Goal: Information Seeking & Learning: Compare options

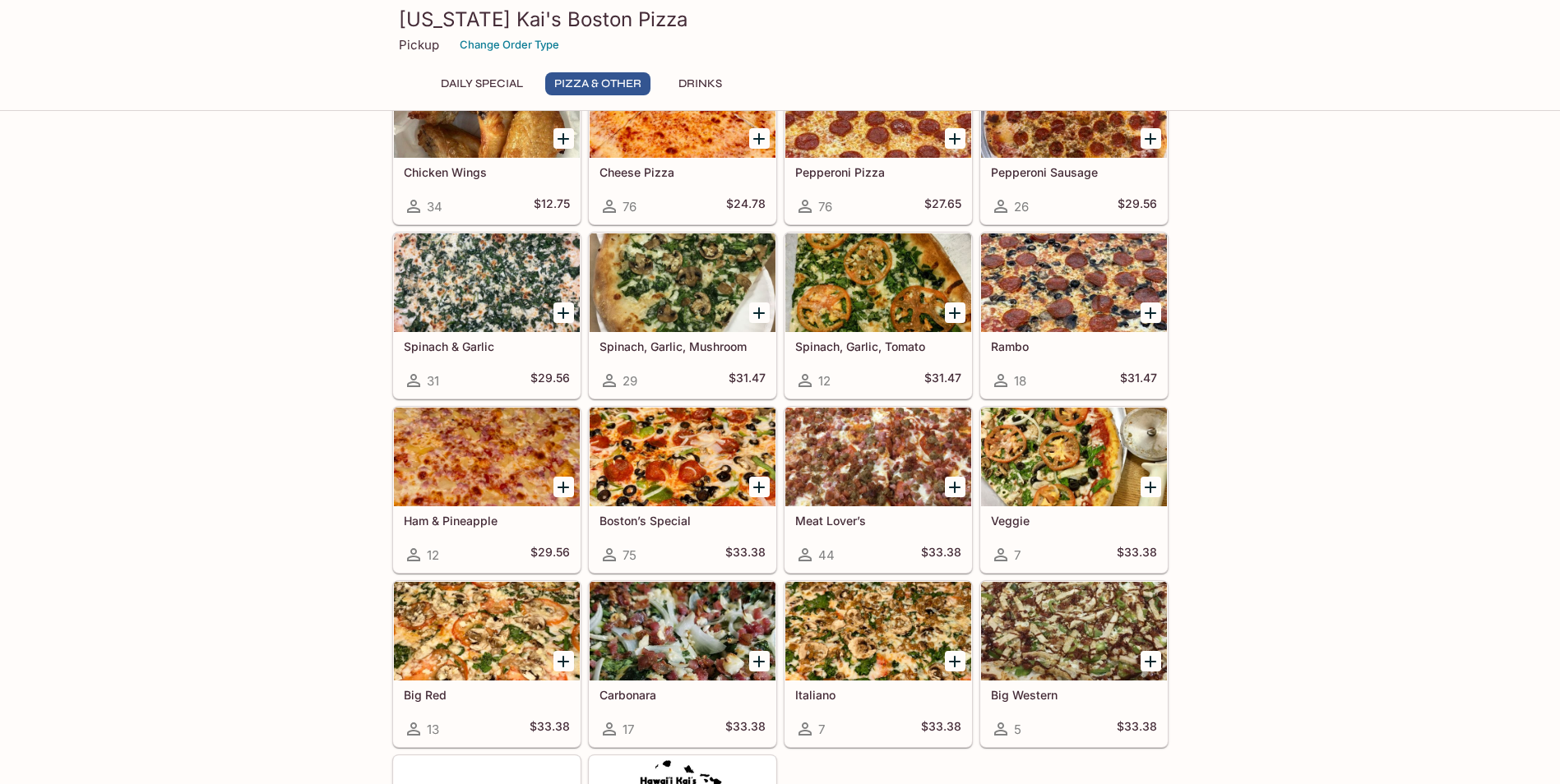
scroll to position [411, 0]
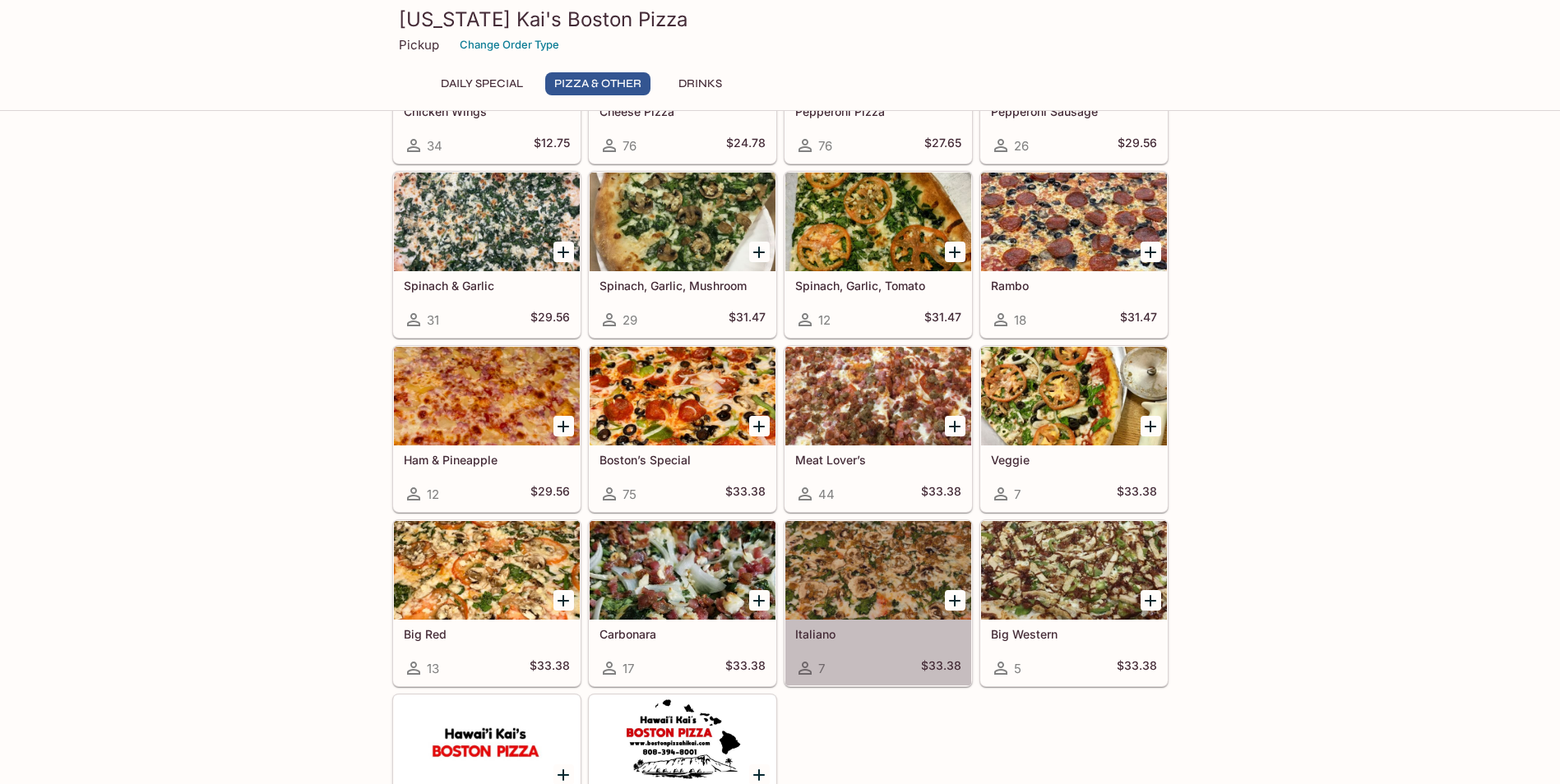
click at [875, 560] on div at bounding box center [878, 570] width 186 height 99
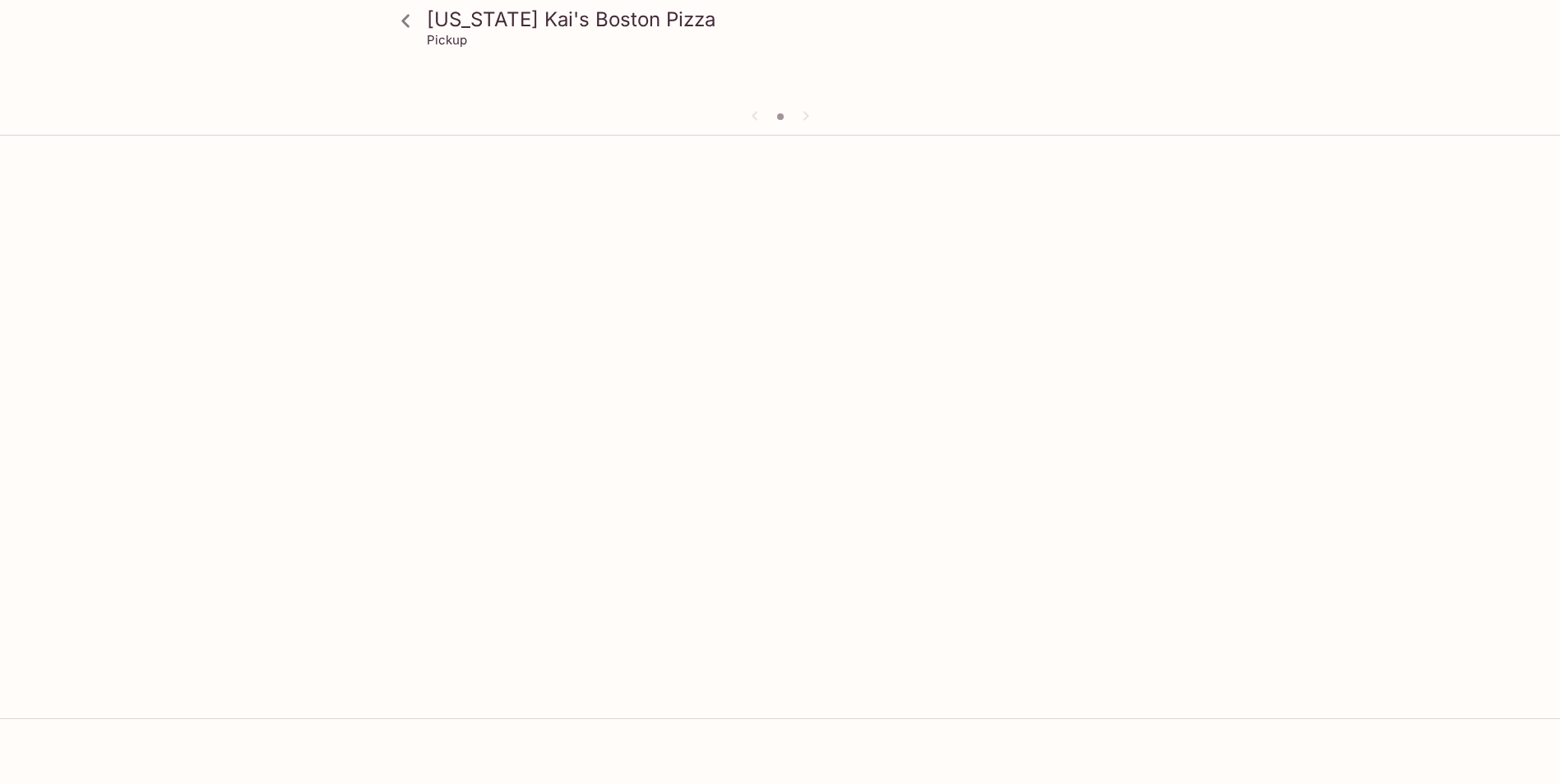
scroll to position [142, 0]
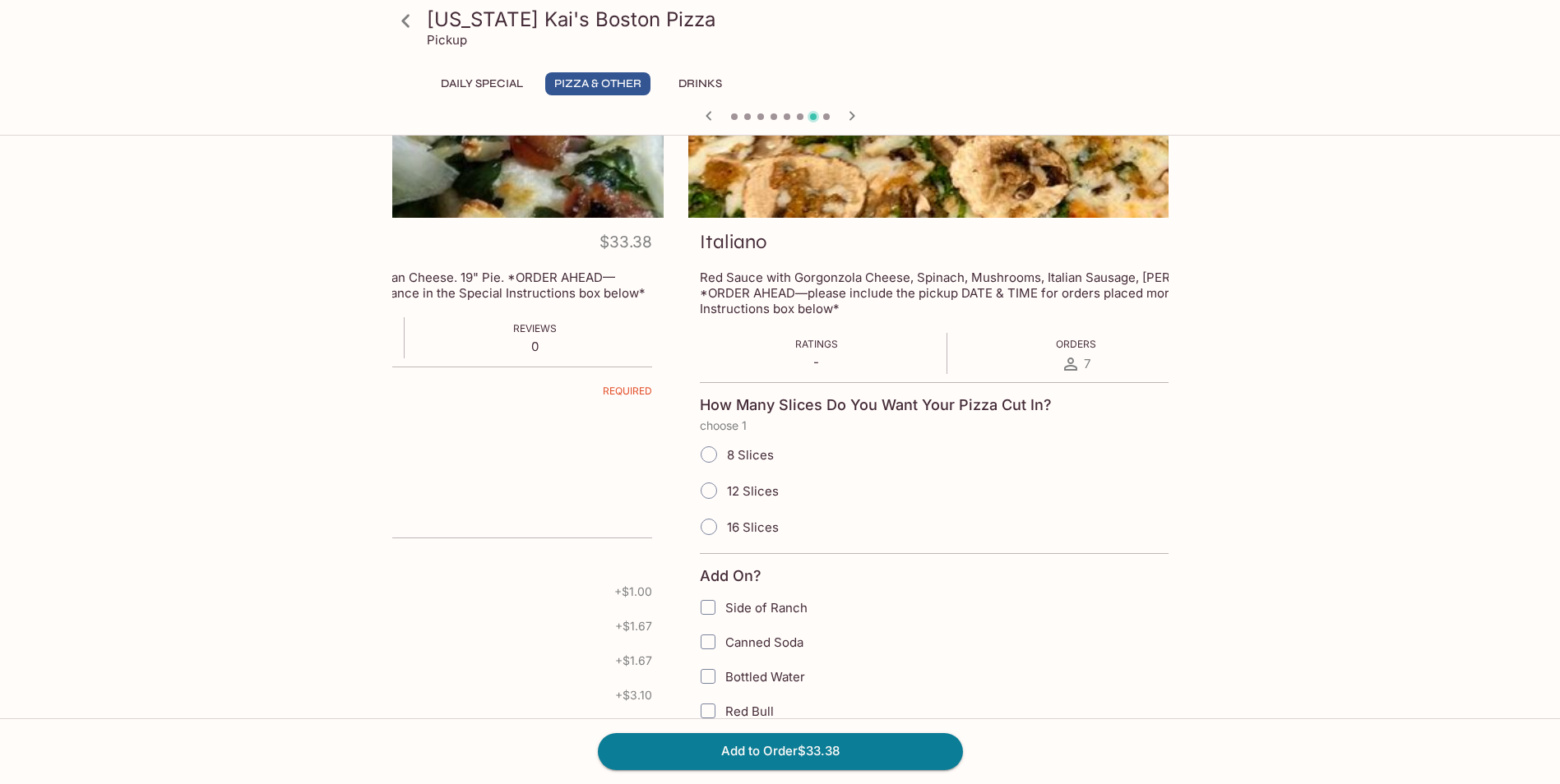
drag, startPoint x: 404, startPoint y: 277, endPoint x: 700, endPoint y: 419, distance: 328.3
click at [700, 277] on p "Red Sauce with Gorgonzola Cheese, Spinach, Mushrooms, Italian Sausage, [PERSON_…" at bounding box center [1076, 293] width 754 height 47
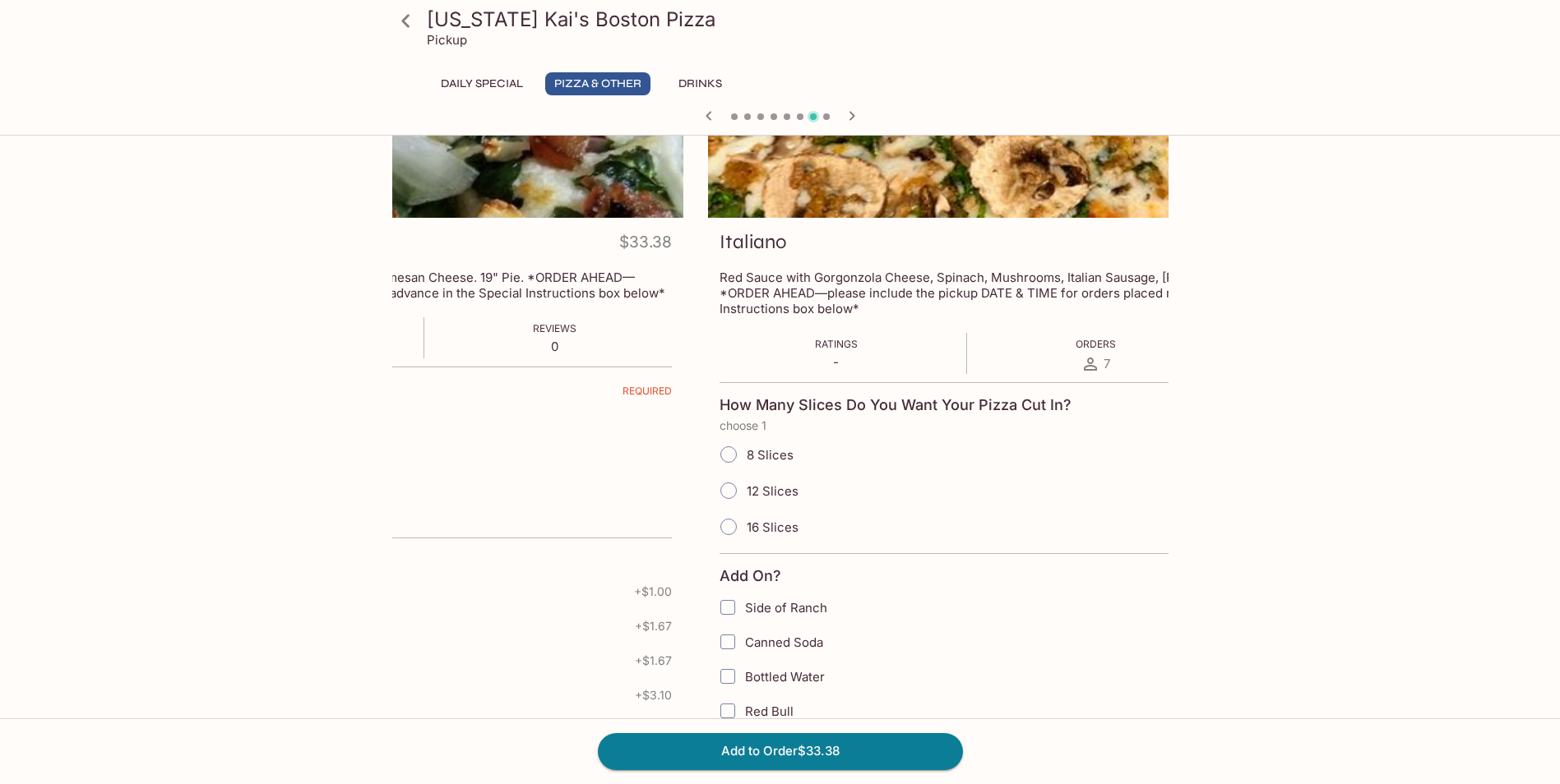
drag, startPoint x: 595, startPoint y: 282, endPoint x: 1188, endPoint y: 282, distance: 593.0
click at [1174, 282] on p "Red Sauce with Gorgonzola Cheese, Spinach, Mushrooms, Italian Sausage, [PERSON_…" at bounding box center [1096, 293] width 754 height 47
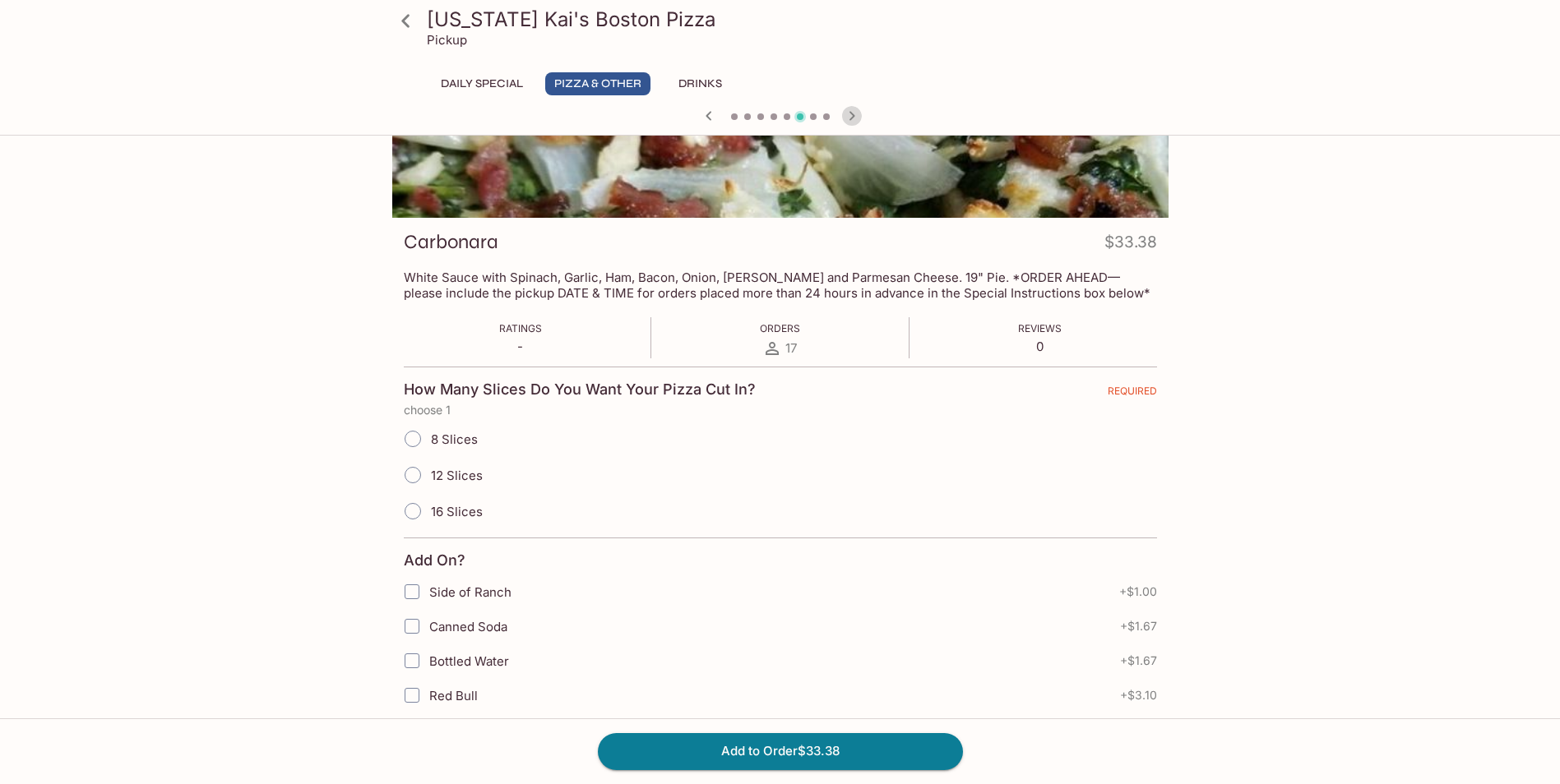
click at [854, 116] on icon "button" at bounding box center [851, 115] width 6 height 9
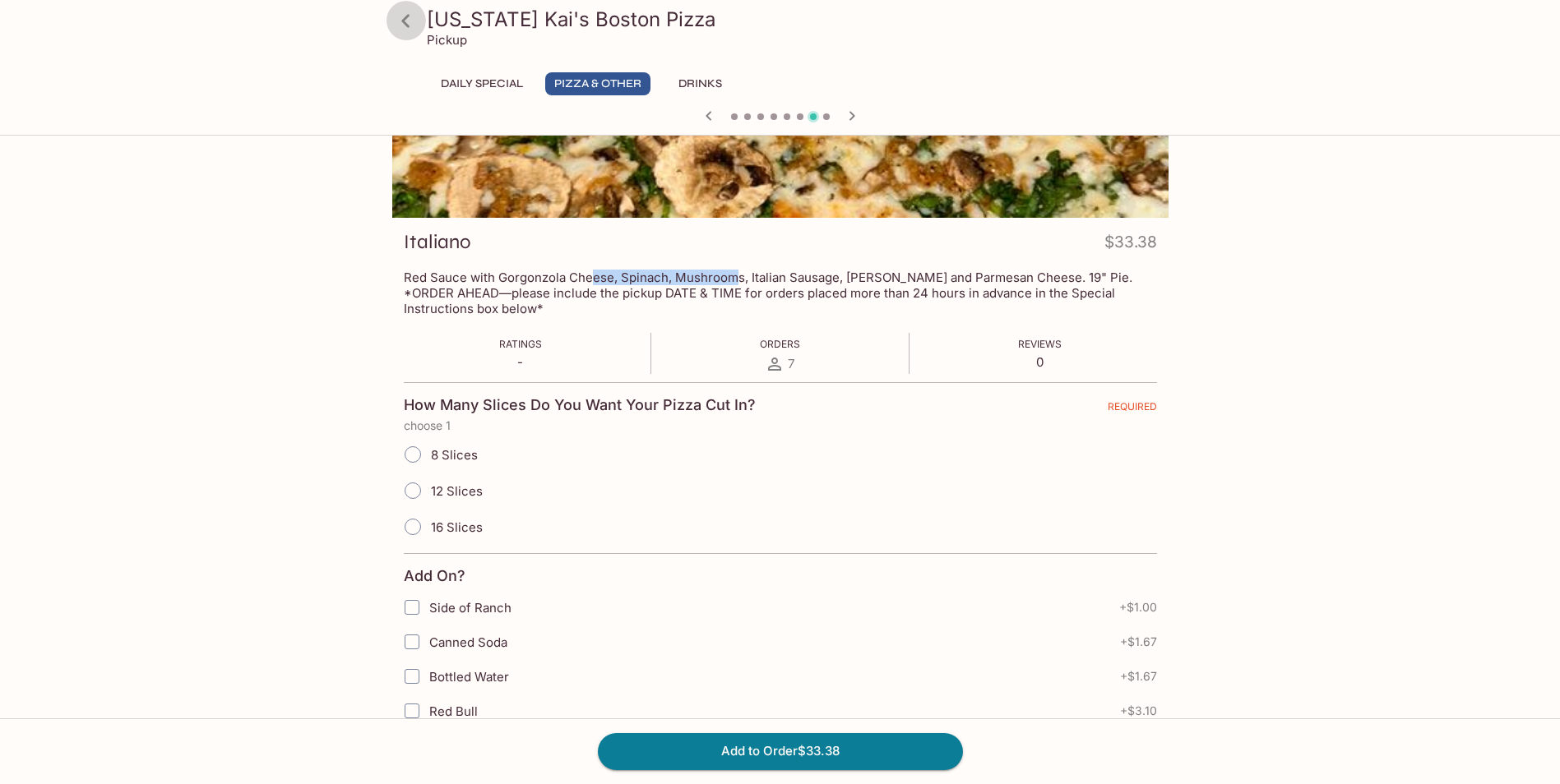
click at [406, 15] on icon at bounding box center [406, 21] width 29 height 29
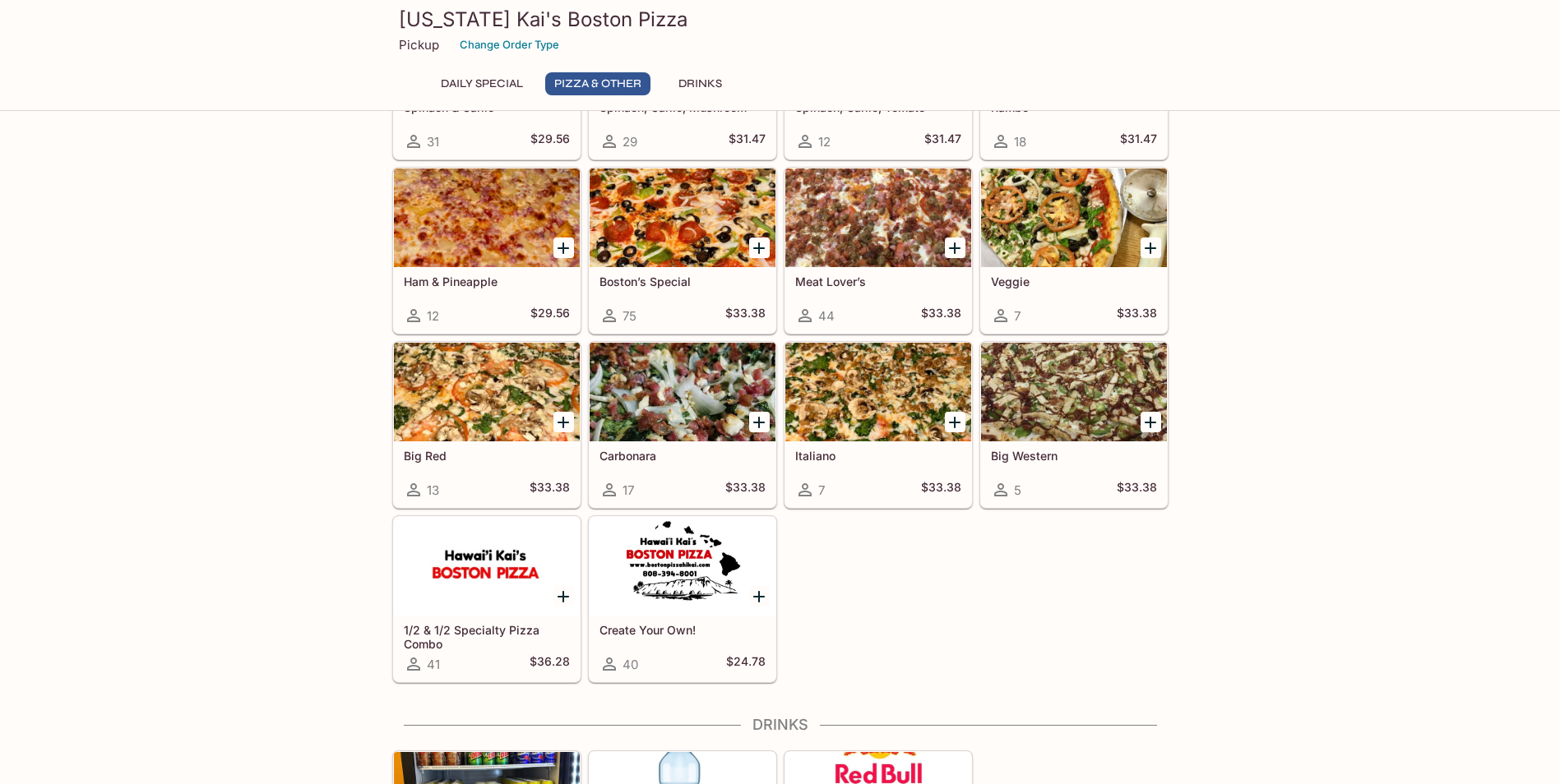
scroll to position [723, 0]
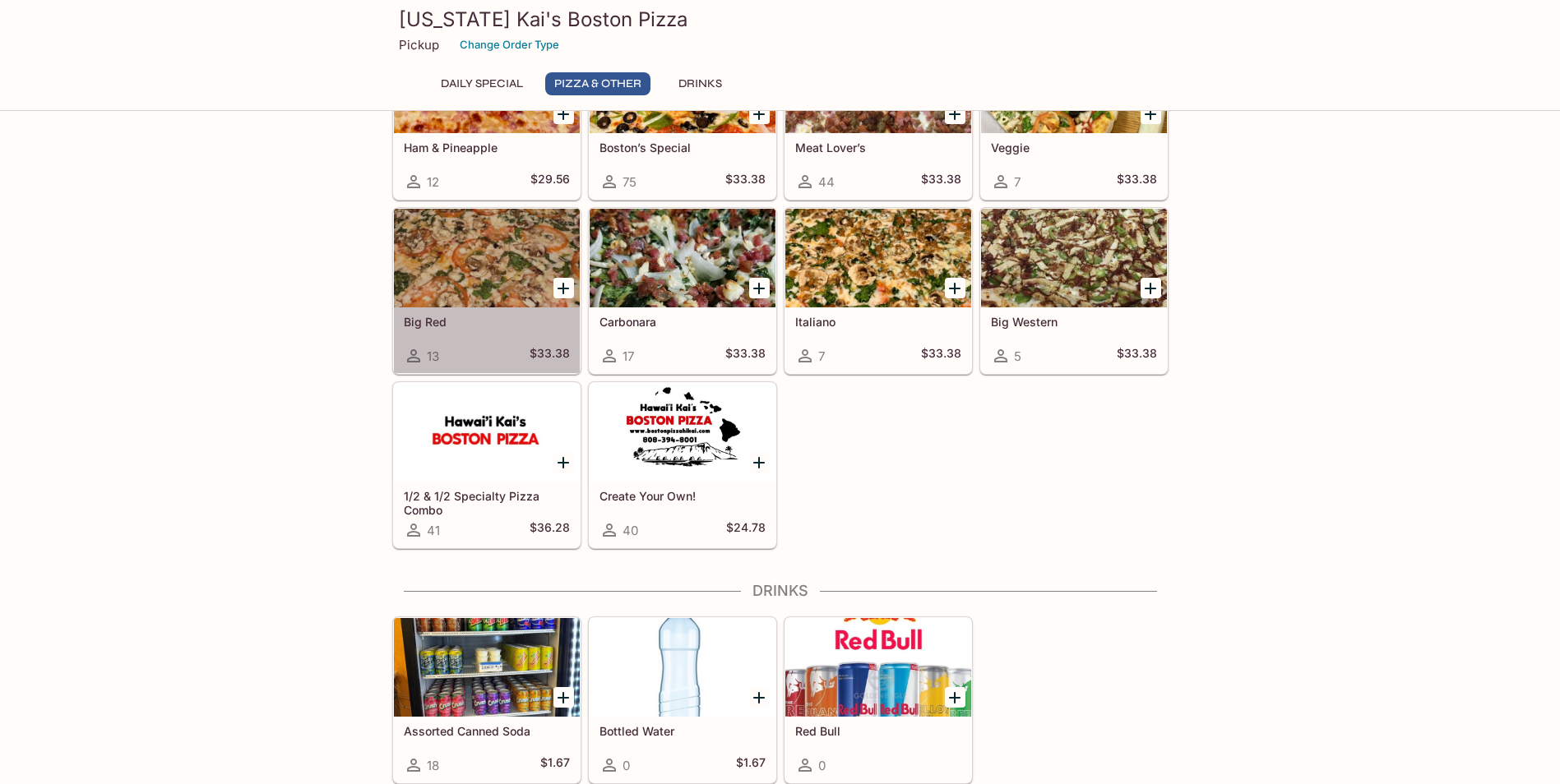
click at [494, 337] on div "Big Red 13 $33.38" at bounding box center [487, 341] width 186 height 66
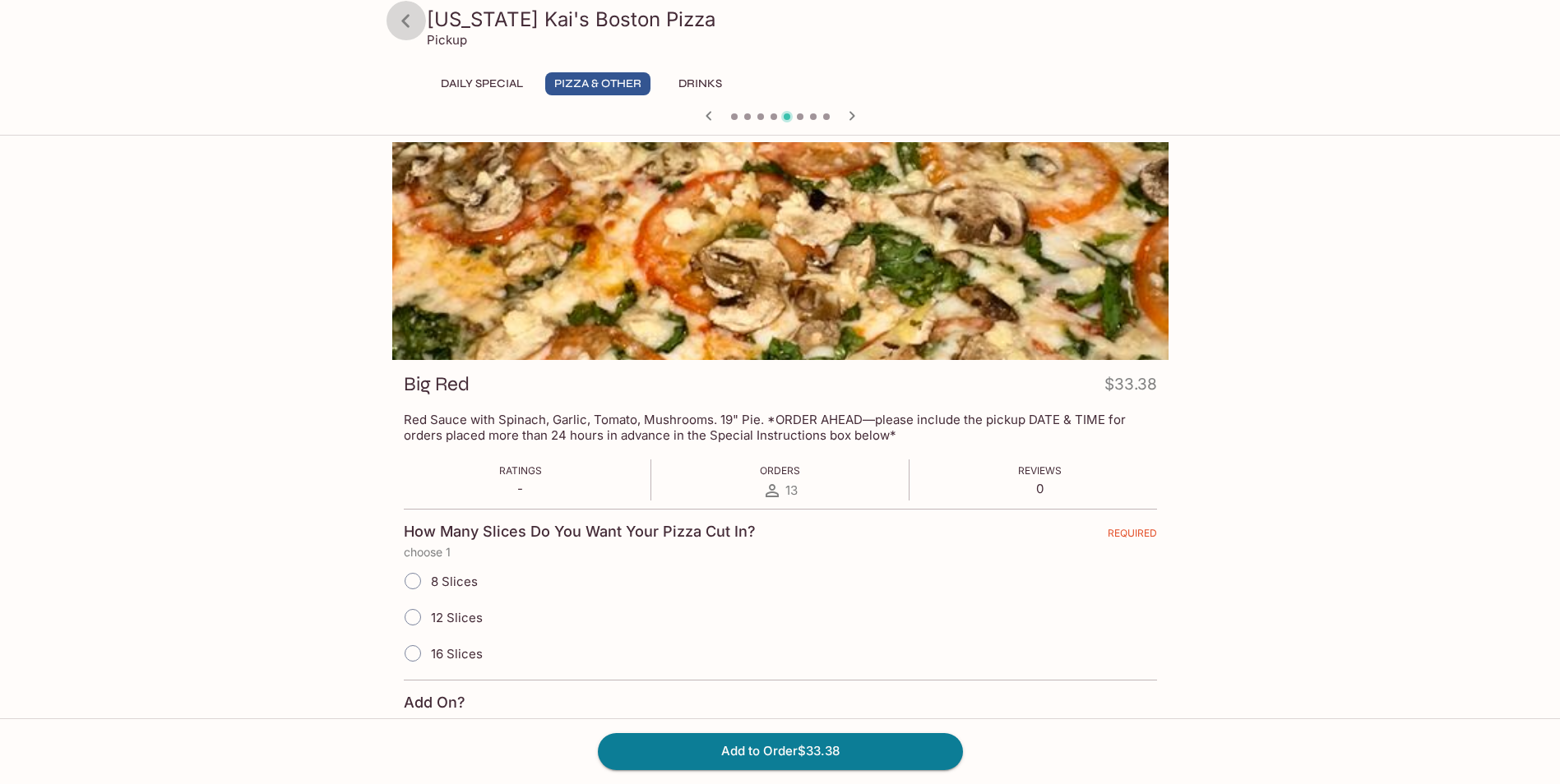
click at [408, 29] on icon at bounding box center [406, 21] width 29 height 29
click at [634, 85] on button "Pizza & Other" at bounding box center [598, 83] width 105 height 23
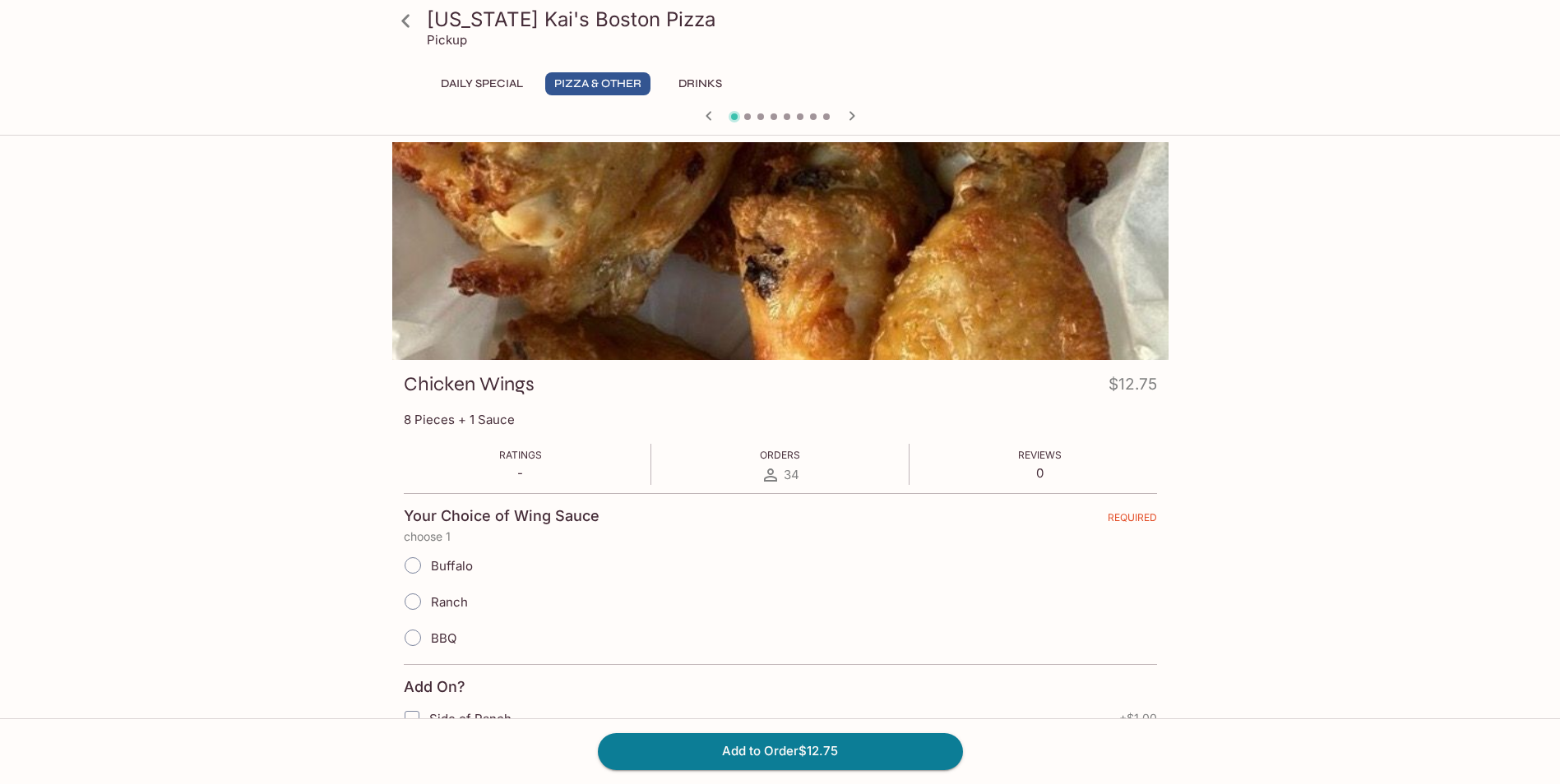
click at [415, 21] on icon at bounding box center [406, 21] width 29 height 29
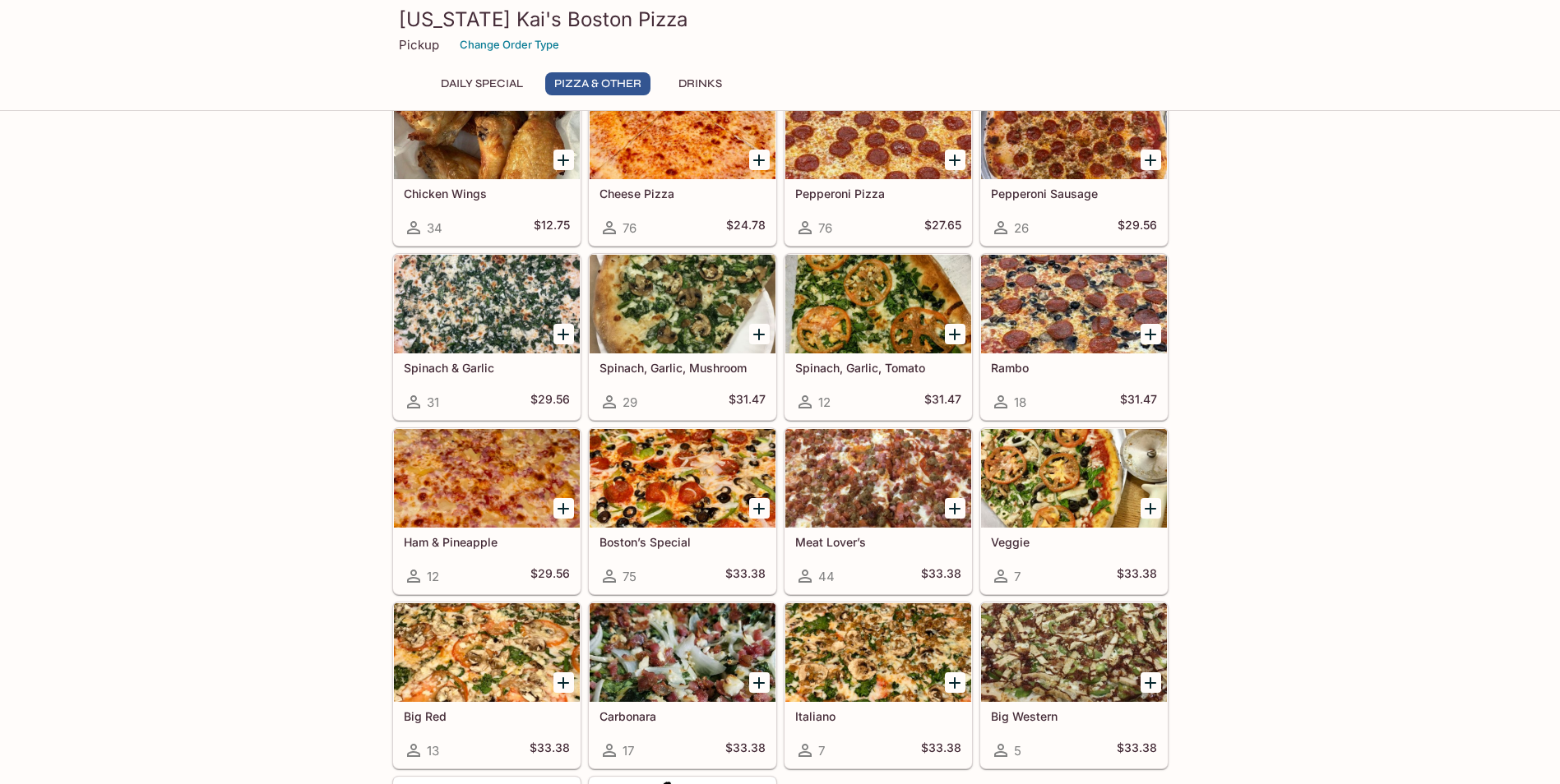
scroll to position [411, 0]
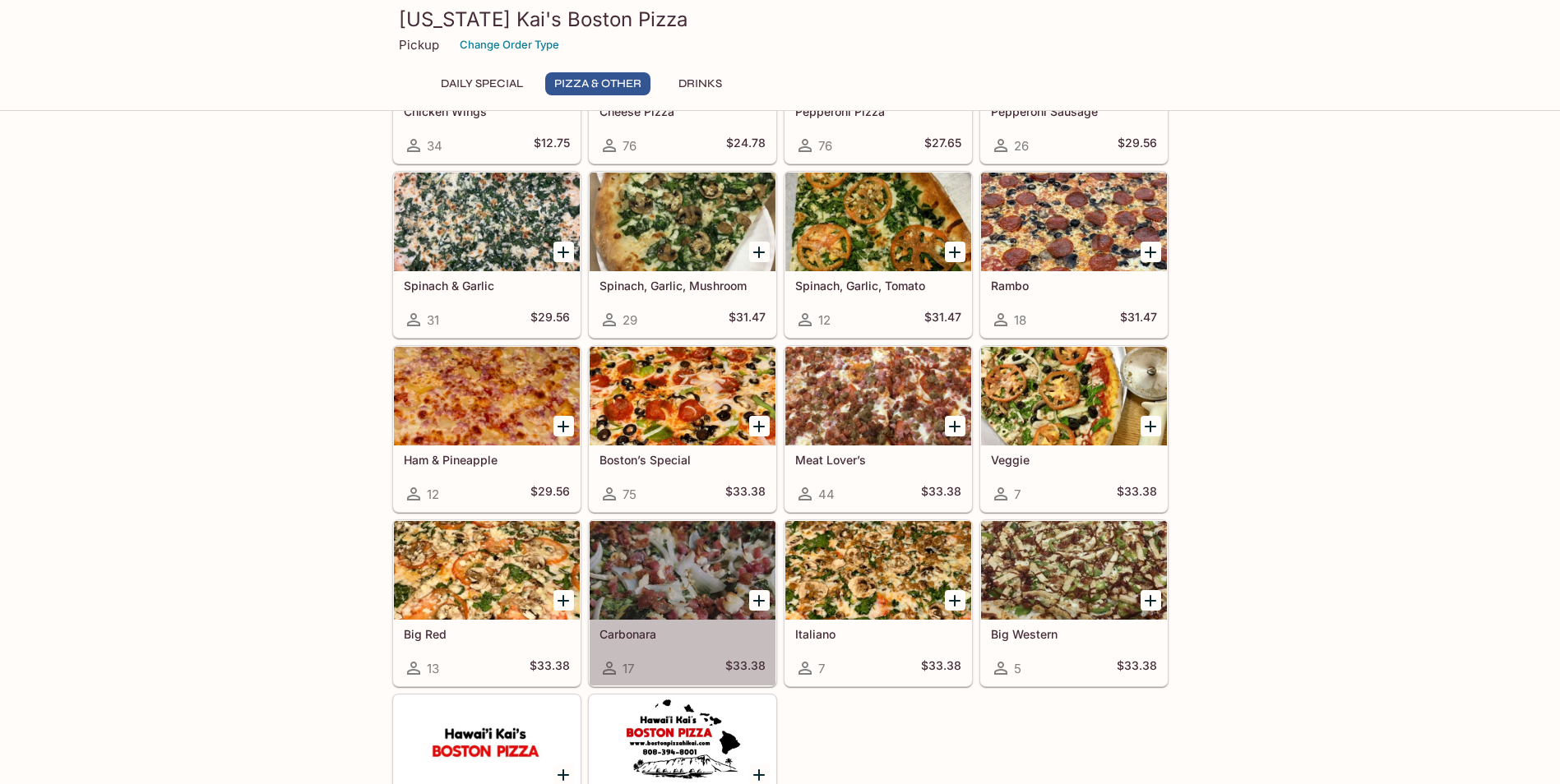
click at [672, 622] on div "Carbonara 17 $33.38" at bounding box center [683, 653] width 186 height 66
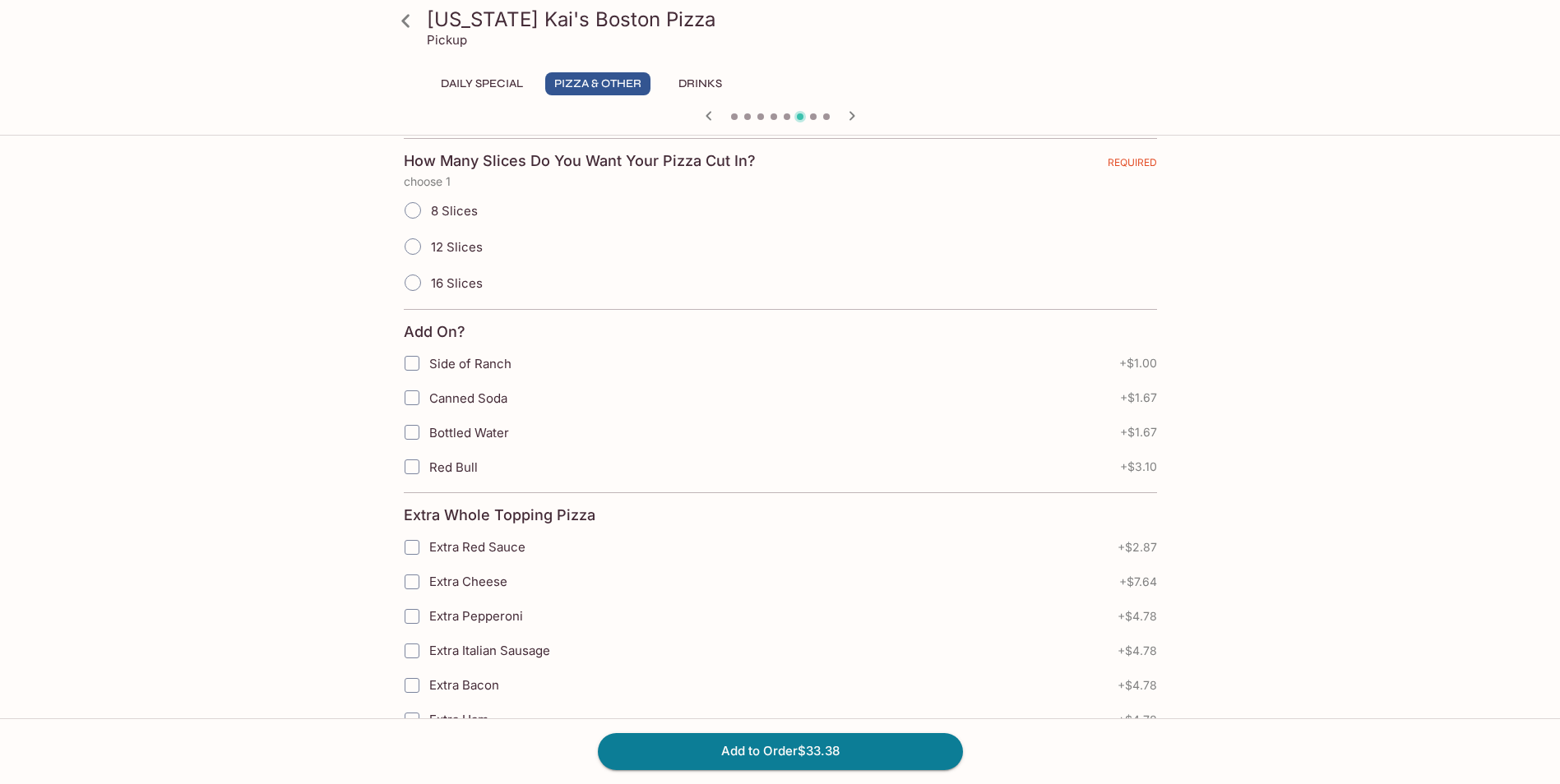
scroll to position [142, 0]
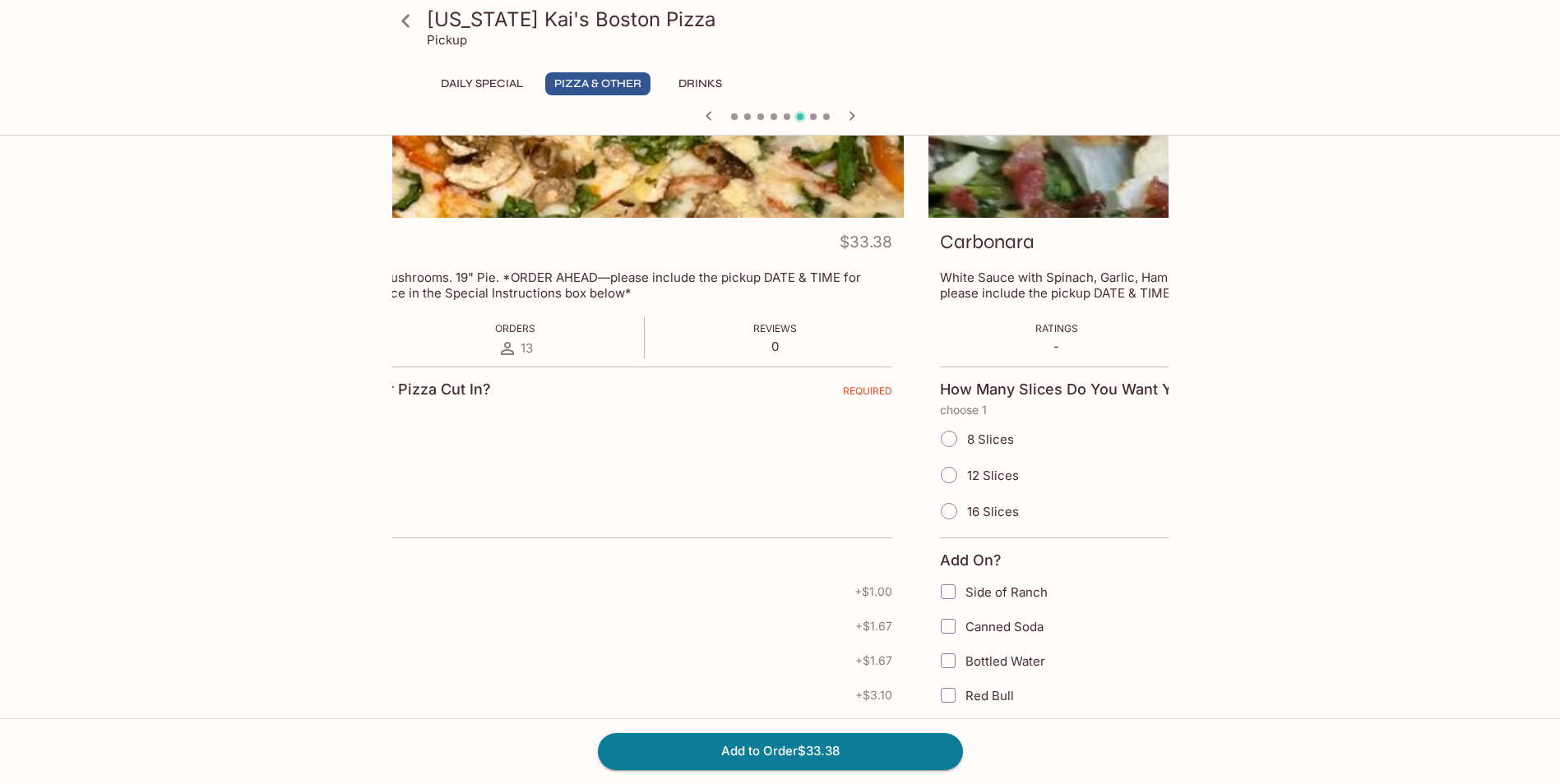
drag, startPoint x: 403, startPoint y: 277, endPoint x: 939, endPoint y: 282, distance: 536.0
click at [940, 282] on p "White Sauce with Spinach, Garlic, Ham, Bacon, Onion, [PERSON_NAME] and Parmesan…" at bounding box center [1317, 285] width 754 height 31
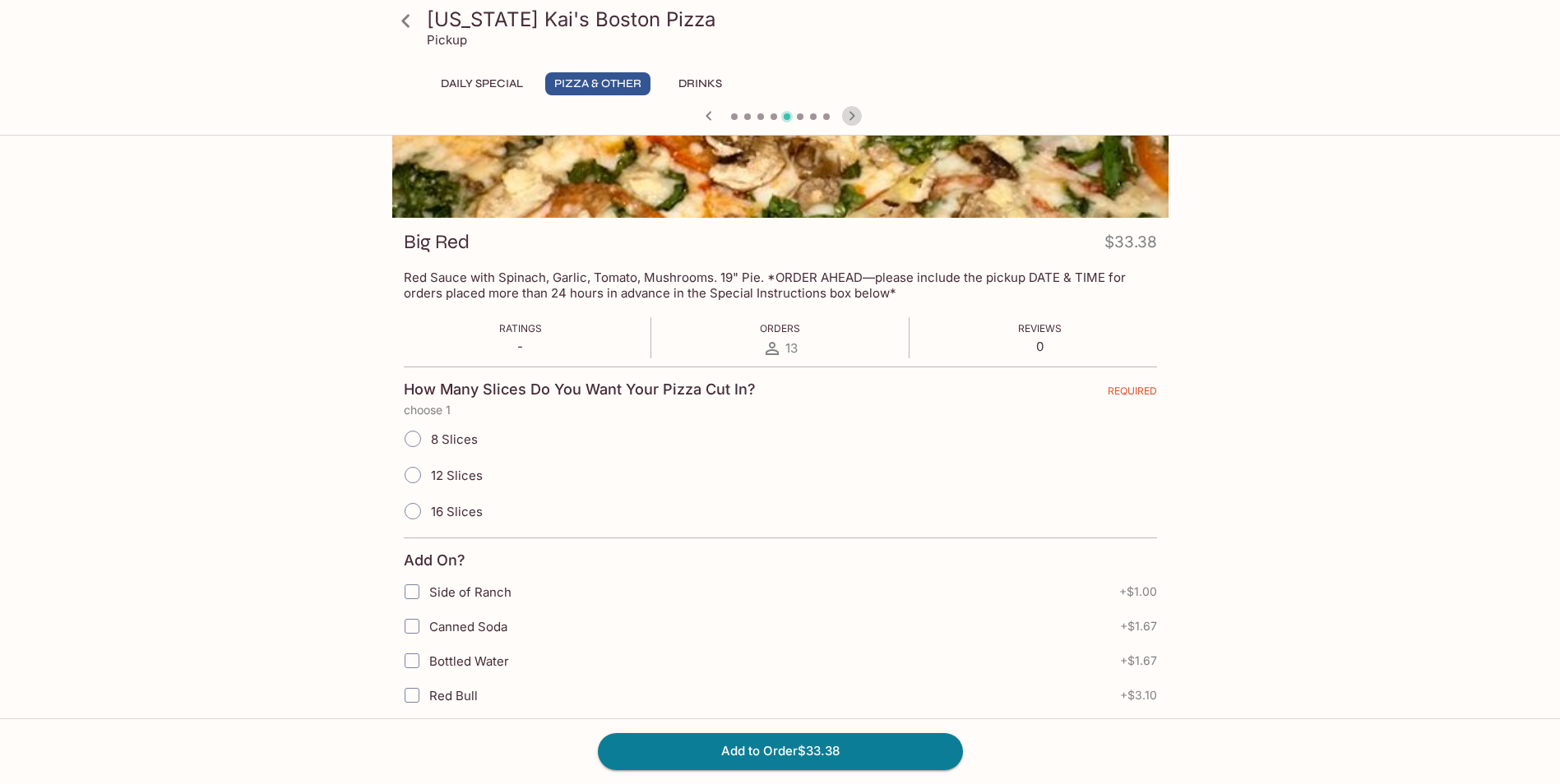
click at [854, 113] on icon "button" at bounding box center [852, 116] width 20 height 20
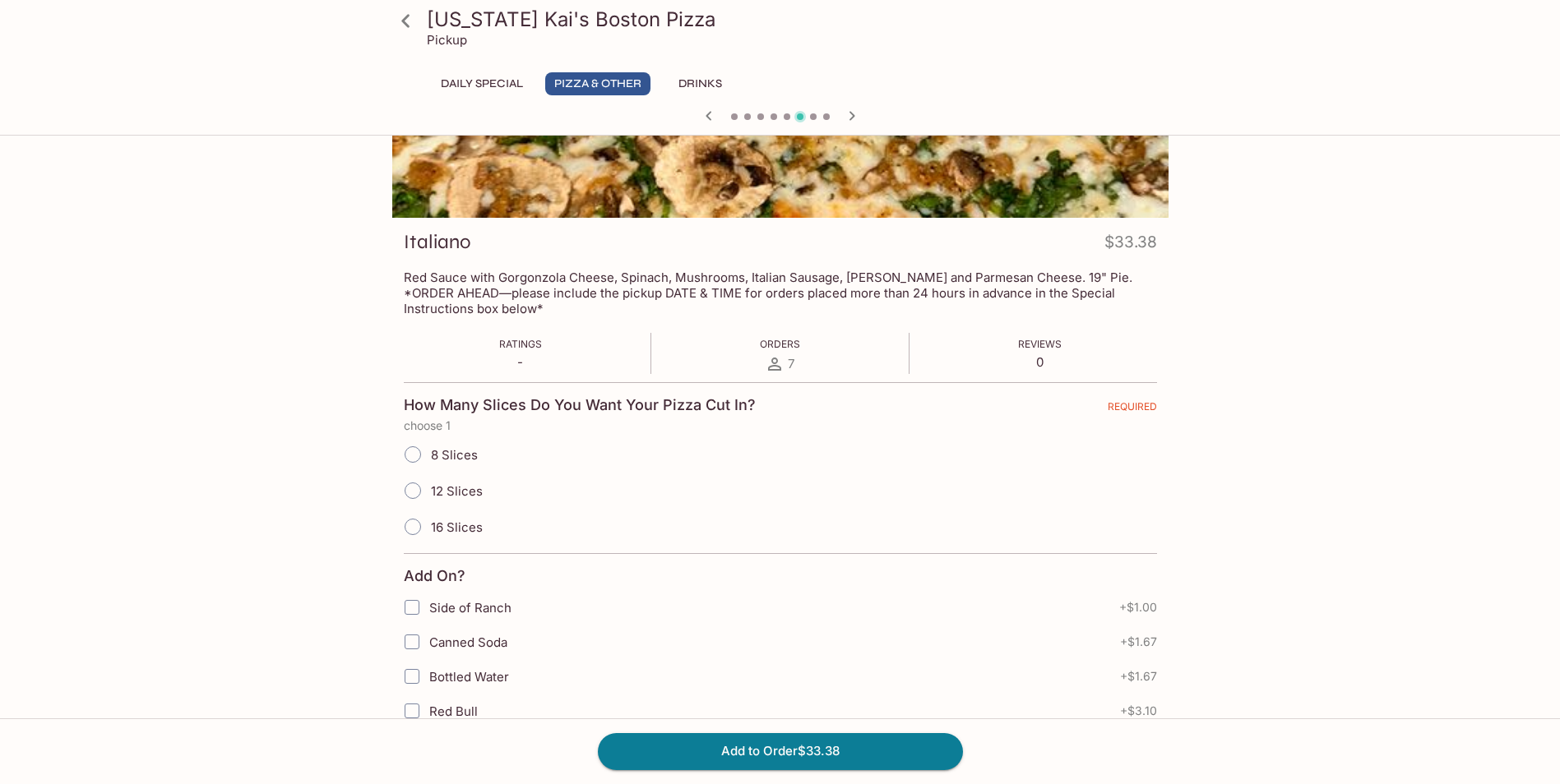
drag, startPoint x: 953, startPoint y: 273, endPoint x: 531, endPoint y: 287, distance: 422.2
click at [559, 282] on p "Red Sauce with Gorgonzola Cheese, Spinach, Mushrooms, Italian Sausage, [PERSON_…" at bounding box center [780, 293] width 754 height 47
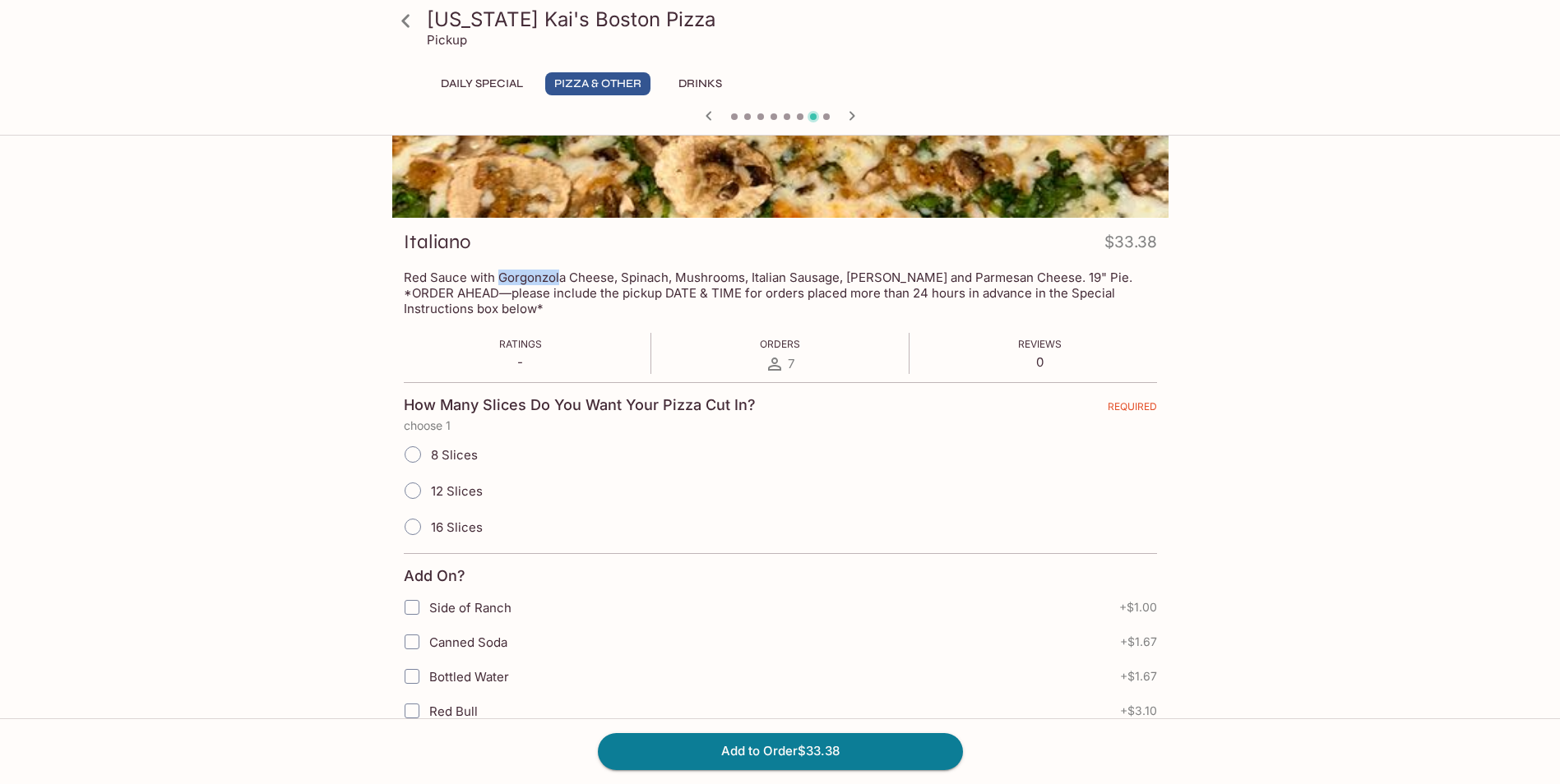
click at [559, 282] on p "Red Sauce with Gorgonzola Cheese, Spinach, Mushrooms, Italian Sausage, [PERSON_…" at bounding box center [780, 293] width 754 height 47
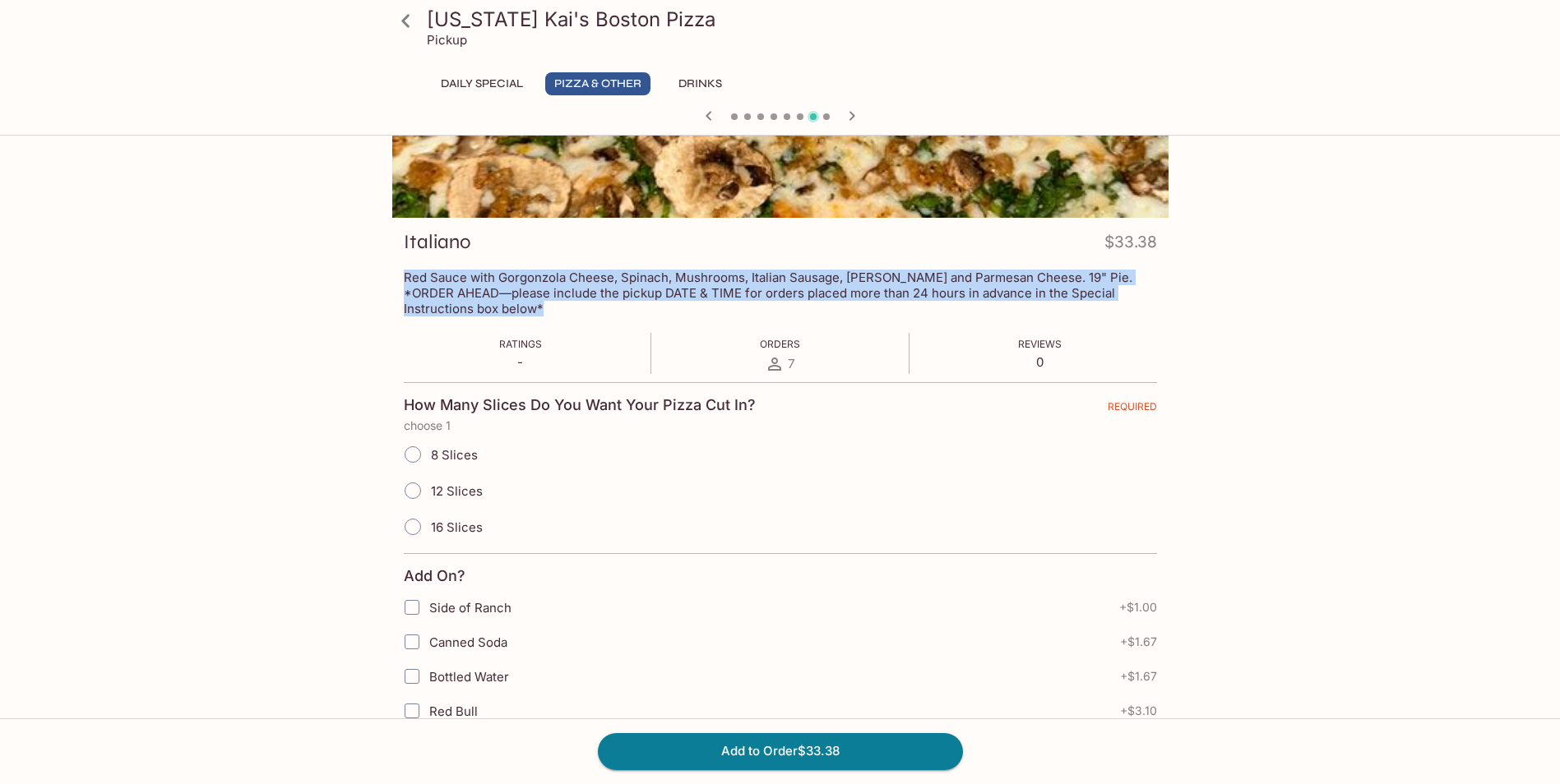
copy p "Red Sauce with Gorgonzola Cheese, Spinach, Mushrooms, Italian Sausage, [PERSON_…"
click at [1458, 235] on div "[US_STATE] [PERSON_NAME]'s Boston Pizza Pickup Daily Special Pizza & Other Drin…" at bounding box center [780, 392] width 1560 height 784
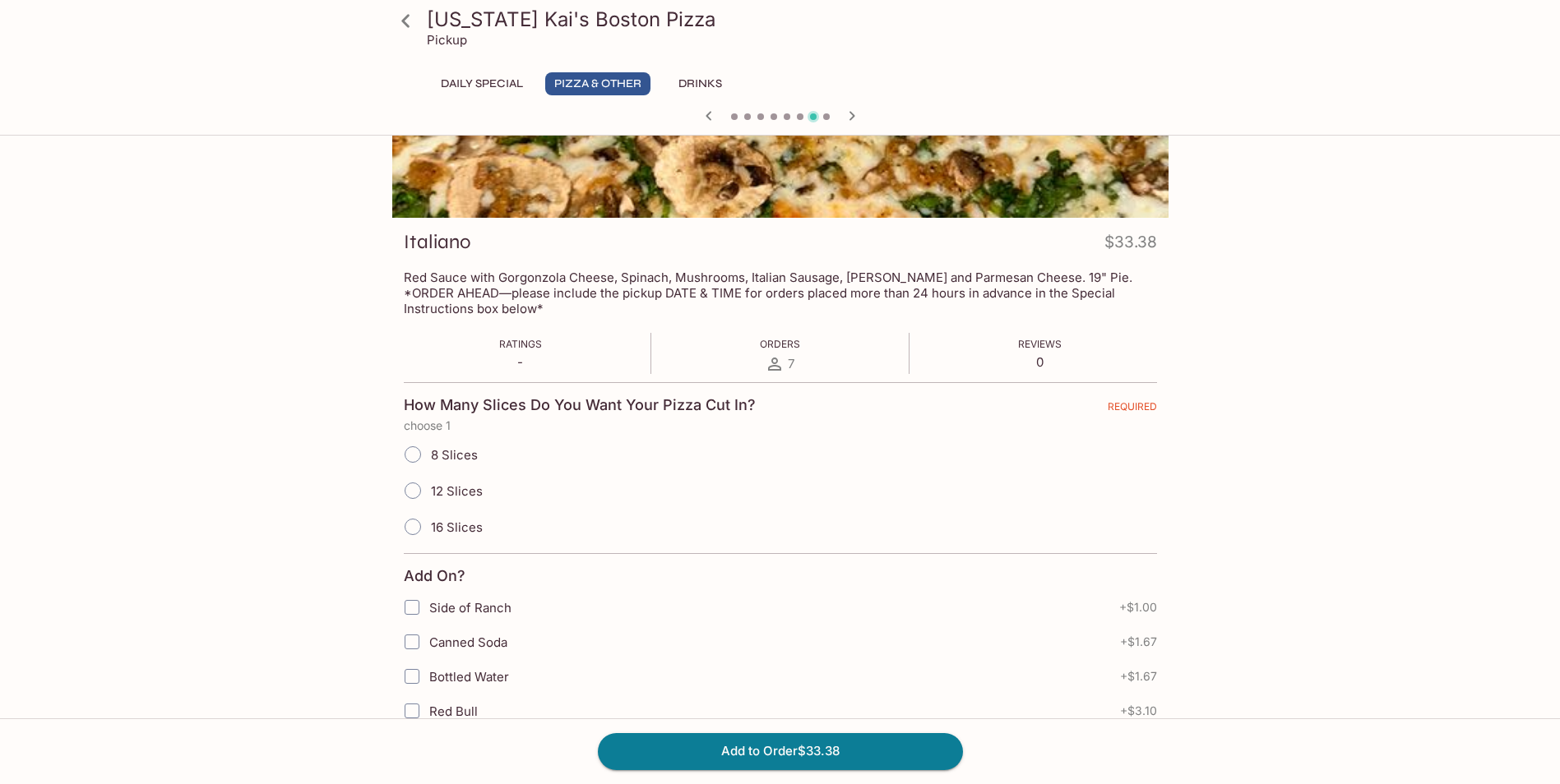
scroll to position [0, 0]
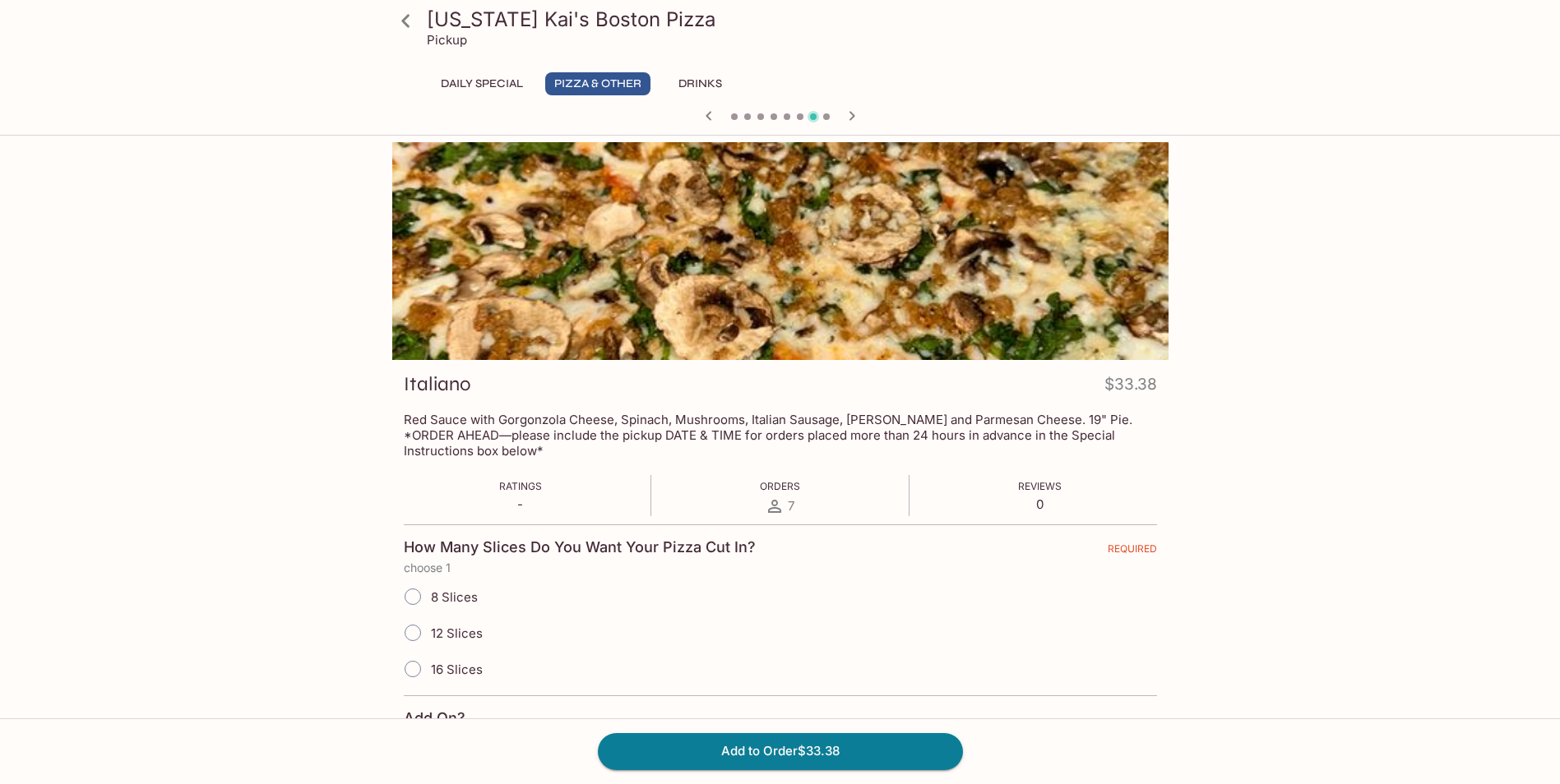
click at [709, 114] on icon "button" at bounding box center [709, 115] width 6 height 9
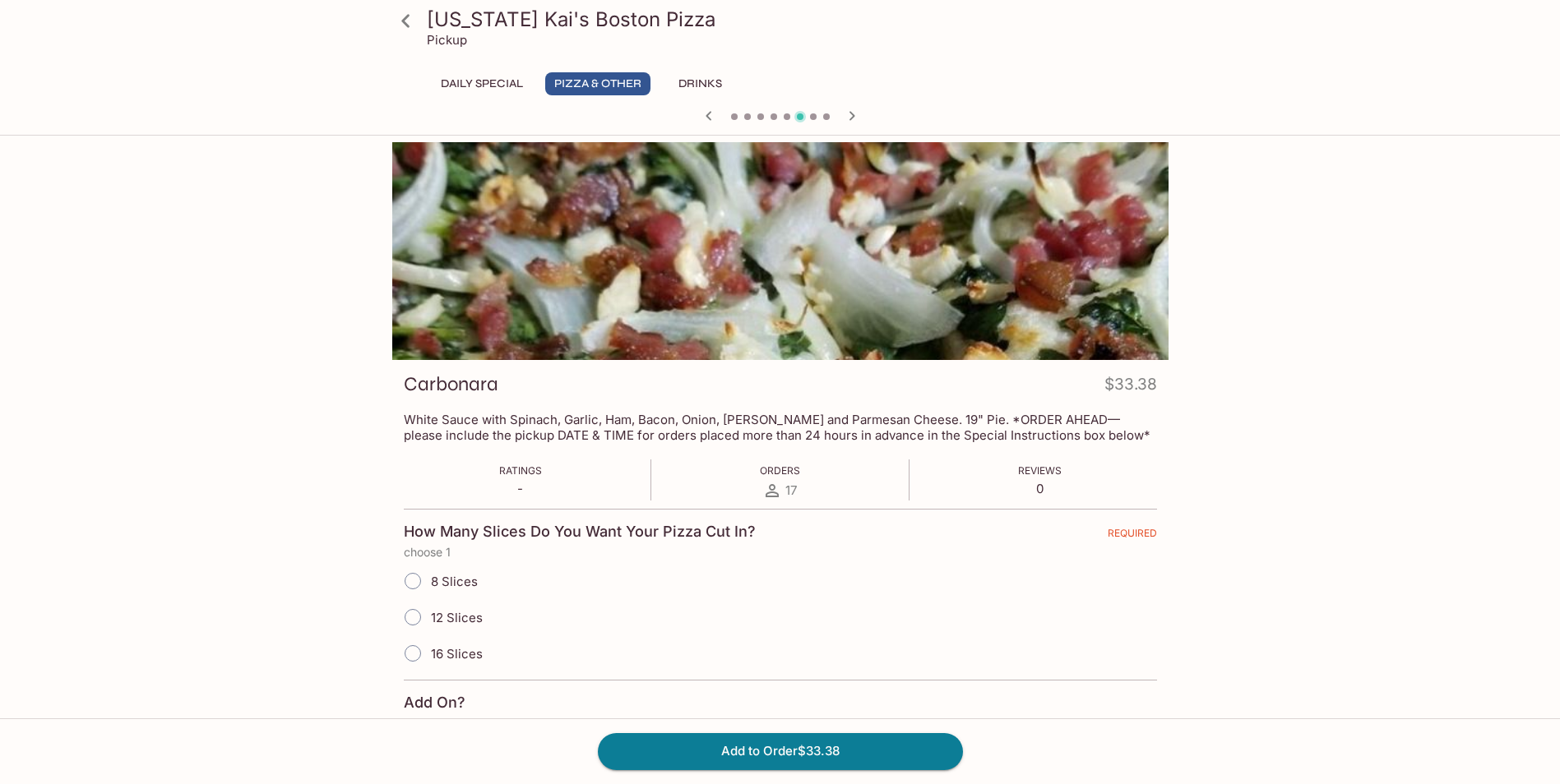
click at [460, 425] on p "White Sauce with Spinach, Garlic, Ham, Bacon, Onion, [PERSON_NAME] and Parmesan…" at bounding box center [780, 426] width 754 height 31
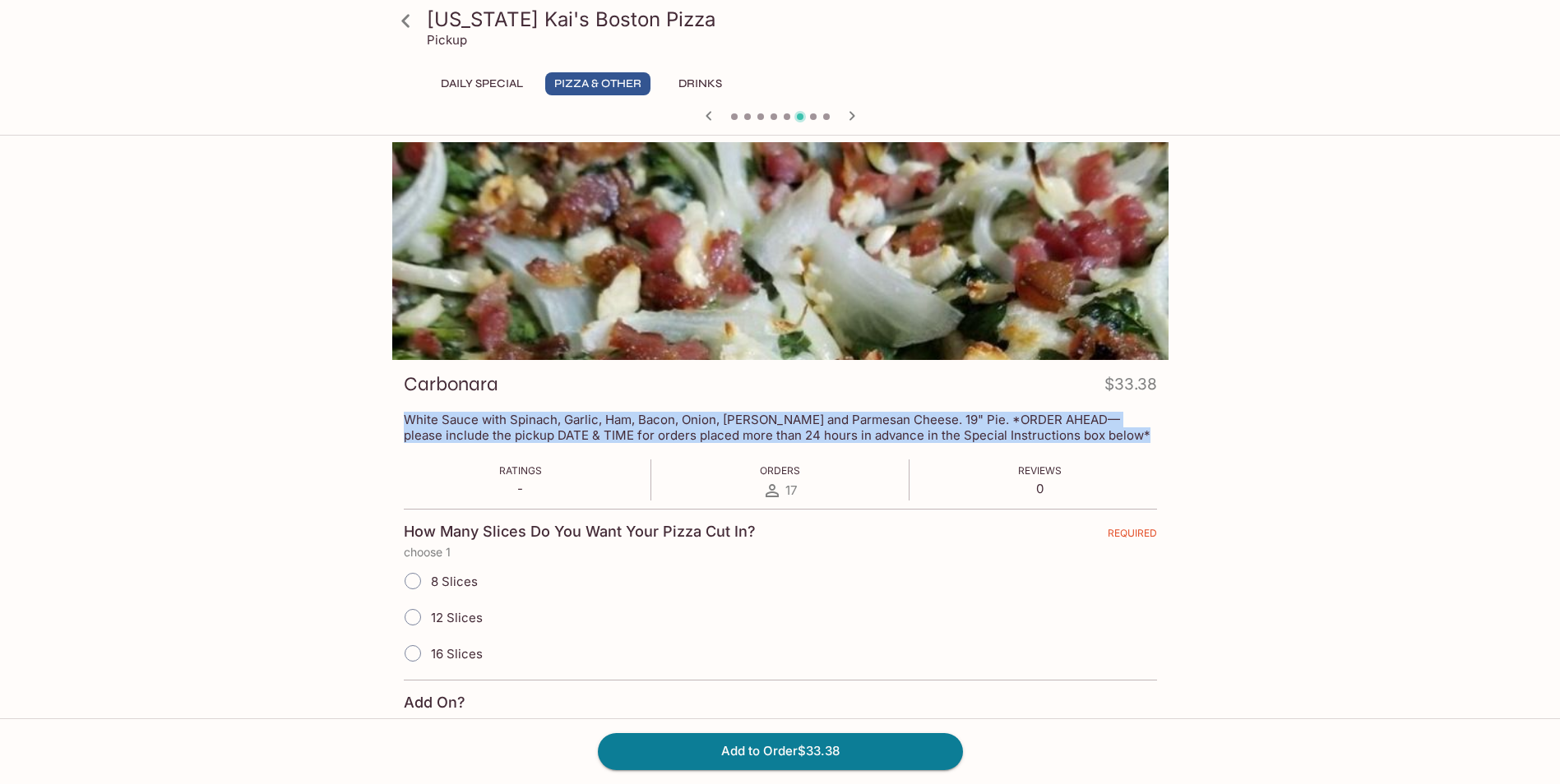
copy p "White Sauce with Spinach, Garlic, Ham, Bacon, Onion, [PERSON_NAME] and Parmesan…"
click at [1417, 365] on div "[US_STATE] [PERSON_NAME]'s Boston Pizza Pickup Daily Special Pizza & Other Drin…" at bounding box center [780, 533] width 1560 height 784
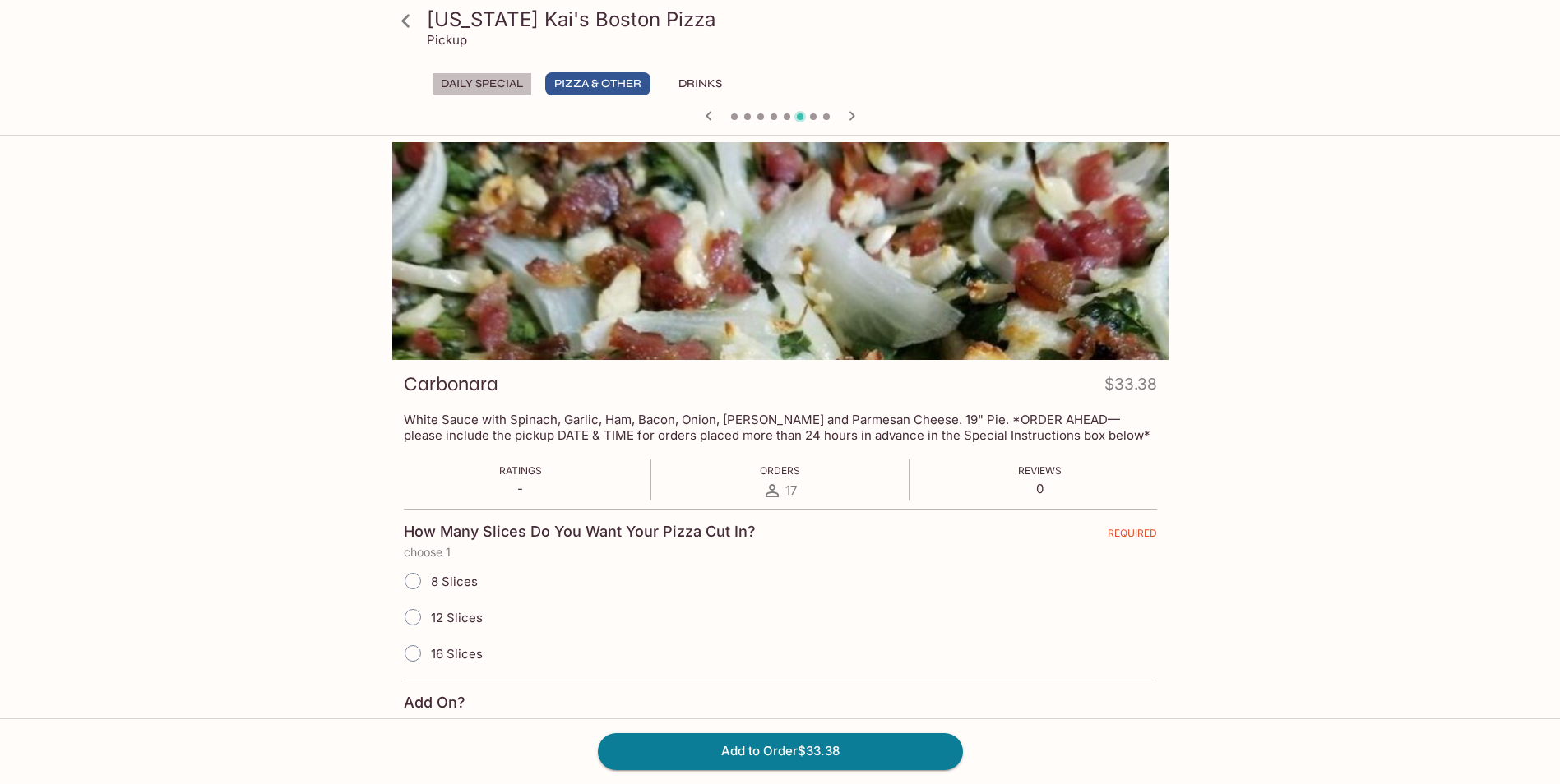
click at [487, 76] on button "Daily Special" at bounding box center [482, 83] width 100 height 23
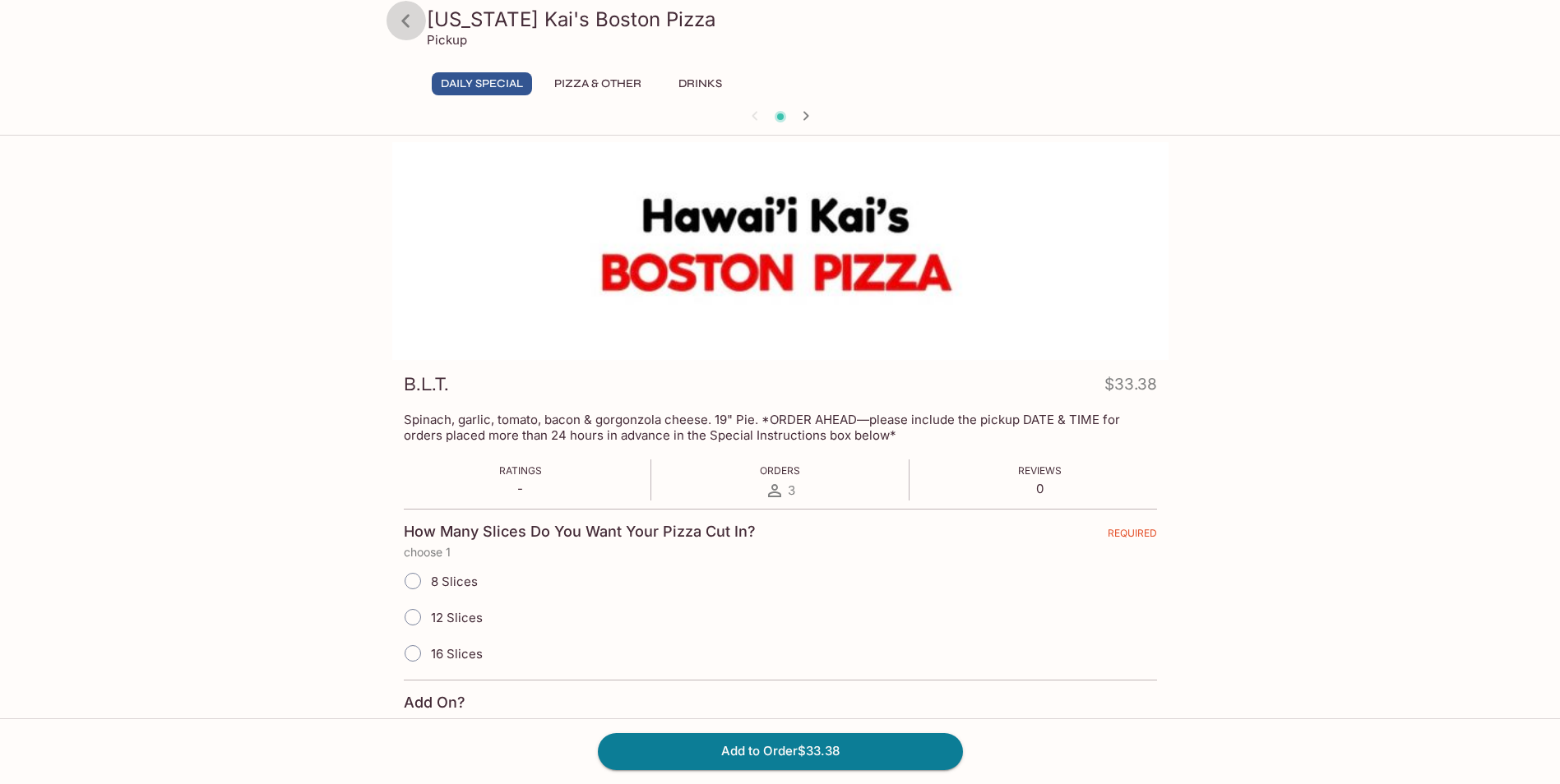
click at [398, 19] on icon at bounding box center [406, 21] width 29 height 29
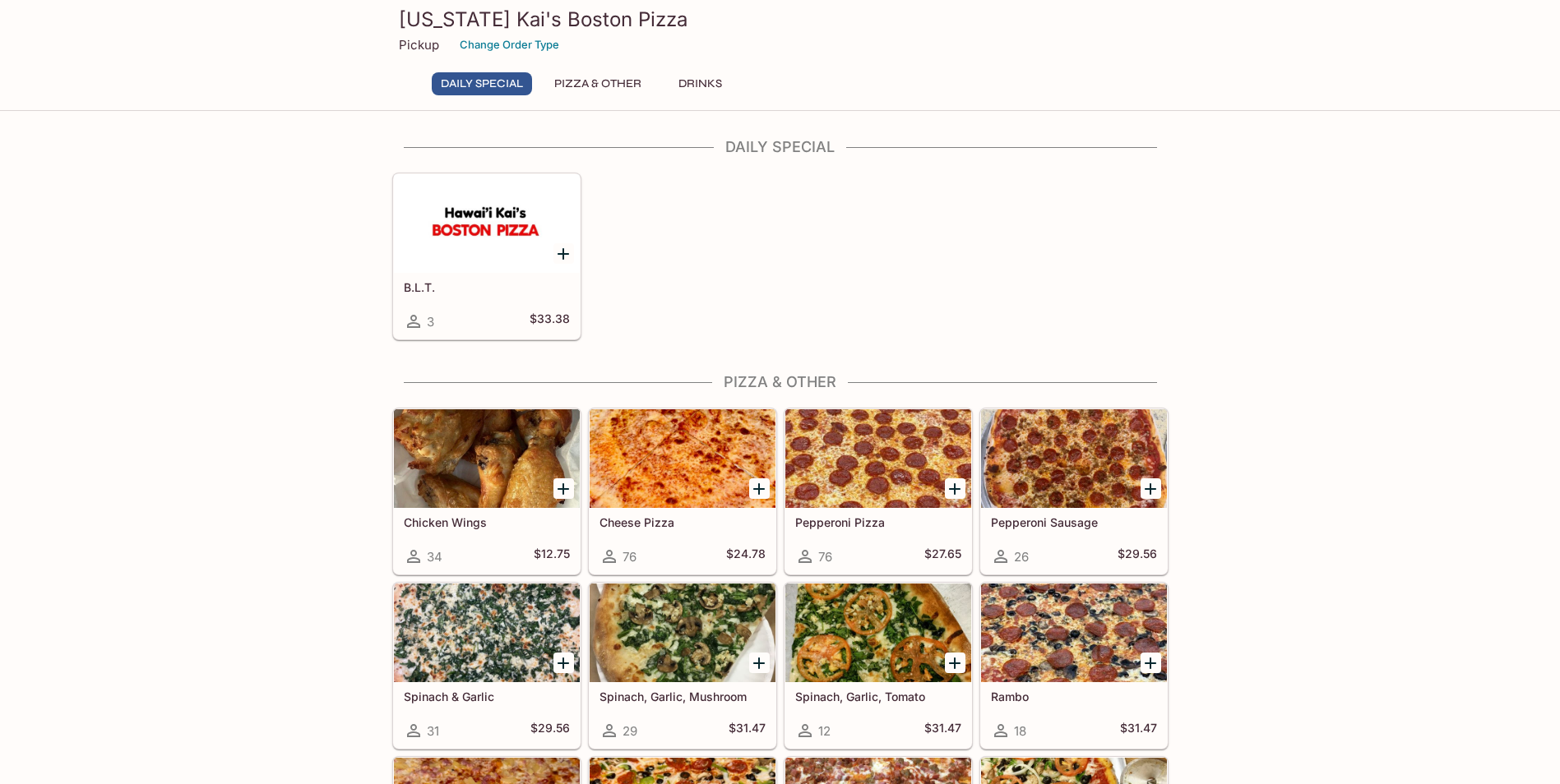
click at [605, 82] on button "Pizza & Other" at bounding box center [598, 83] width 105 height 23
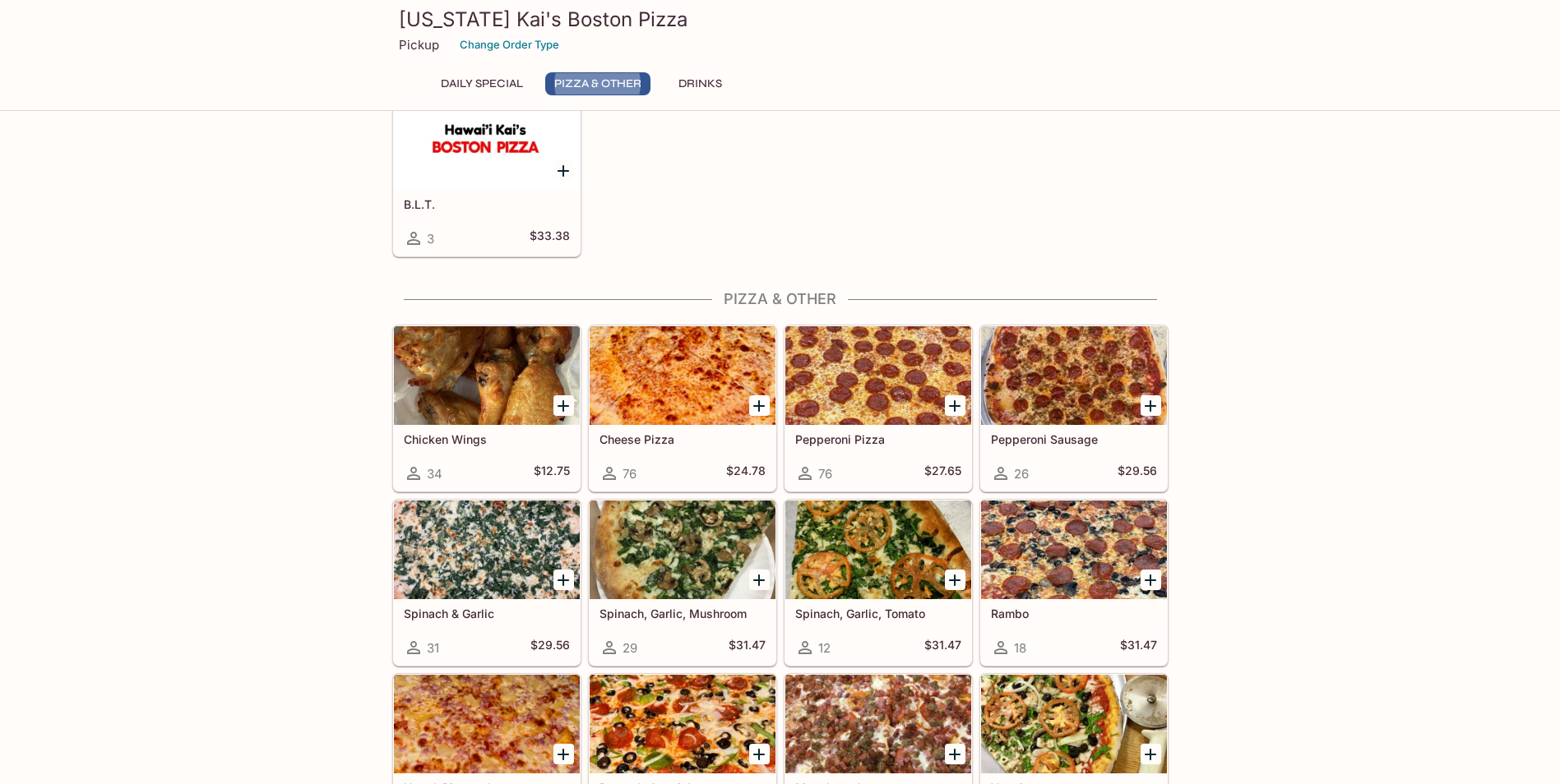
scroll to position [234, 0]
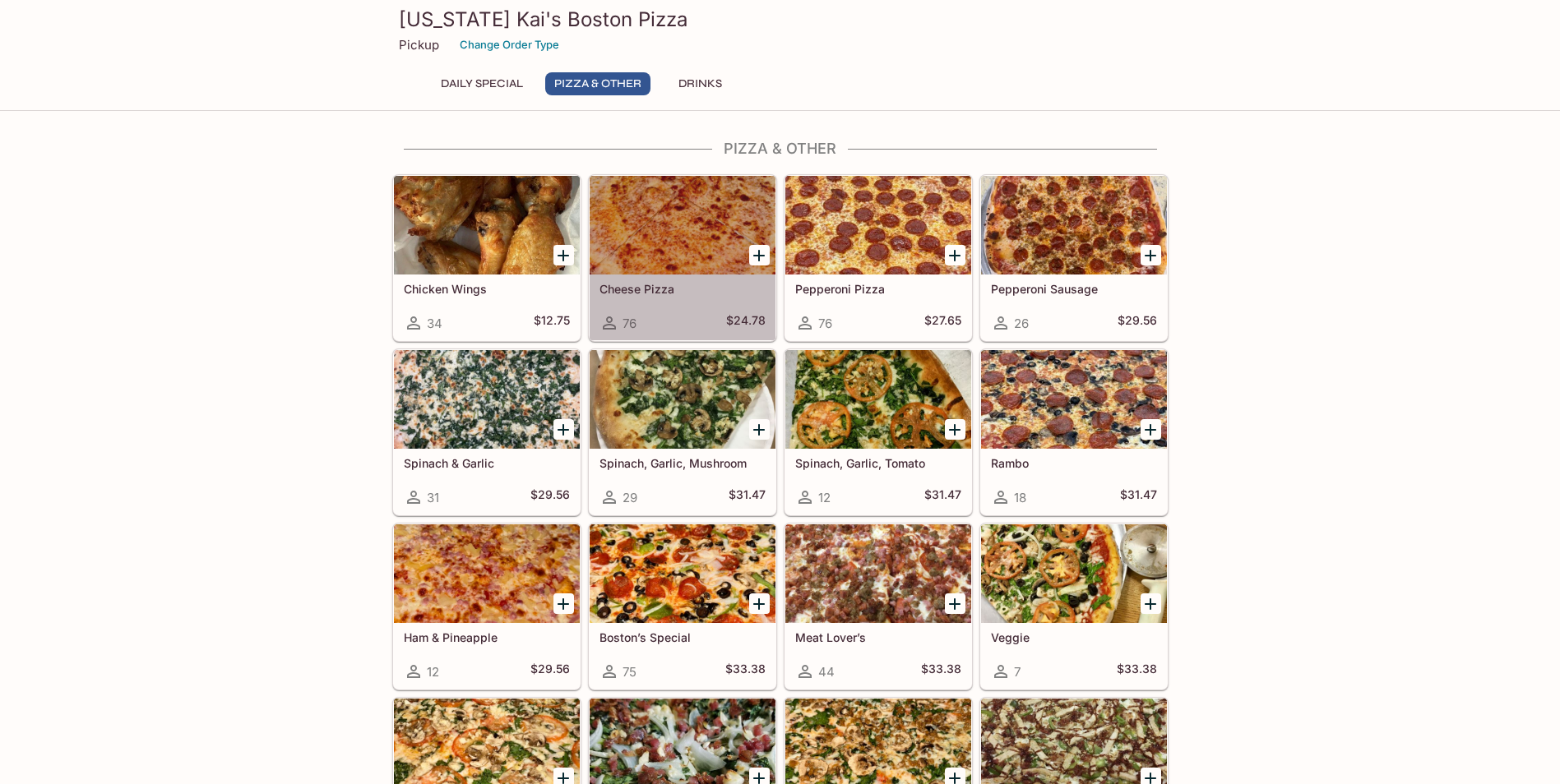
click at [654, 296] on h5 "Cheese Pizza" at bounding box center [683, 289] width 166 height 14
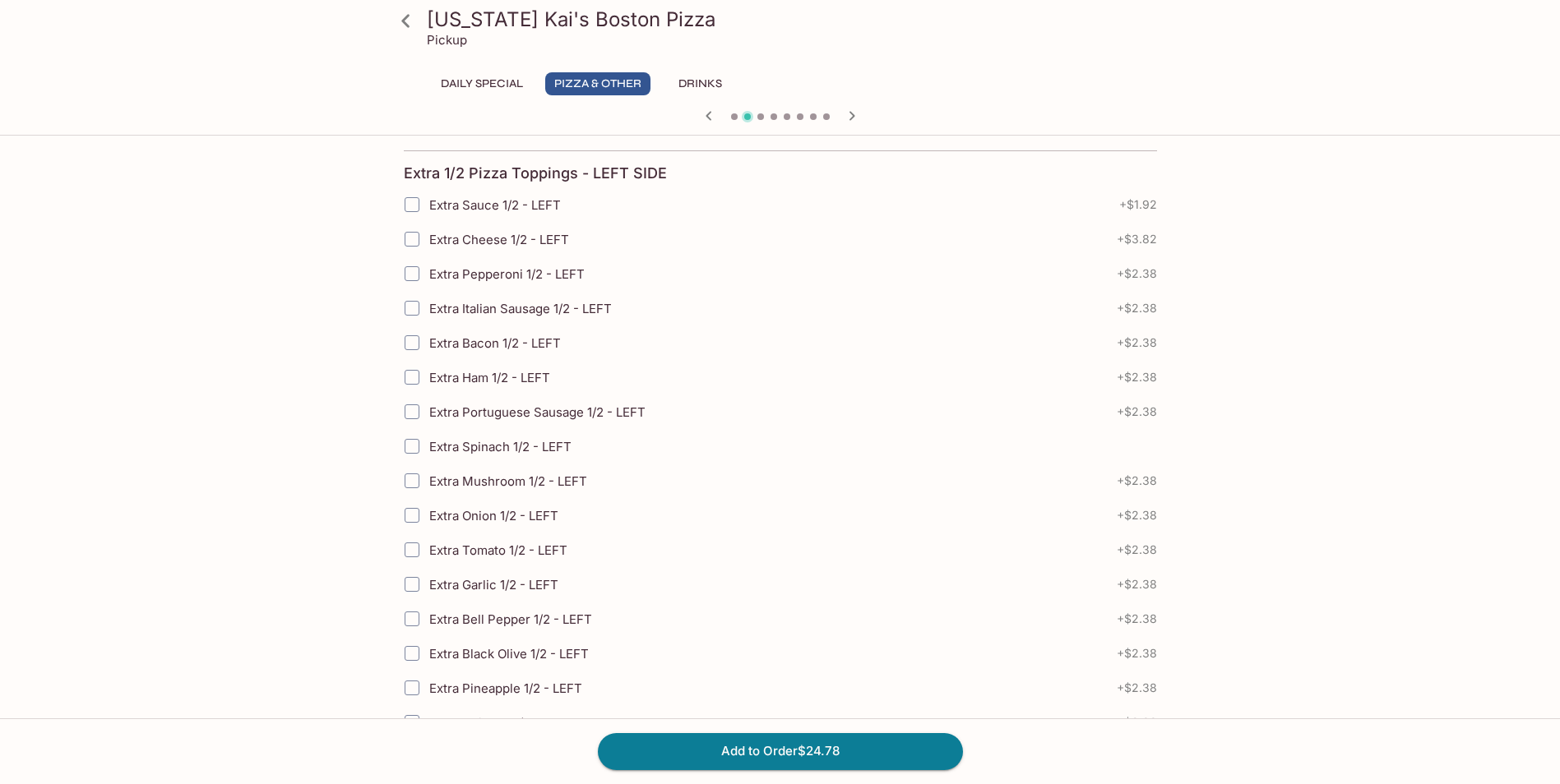
scroll to position [2264, 0]
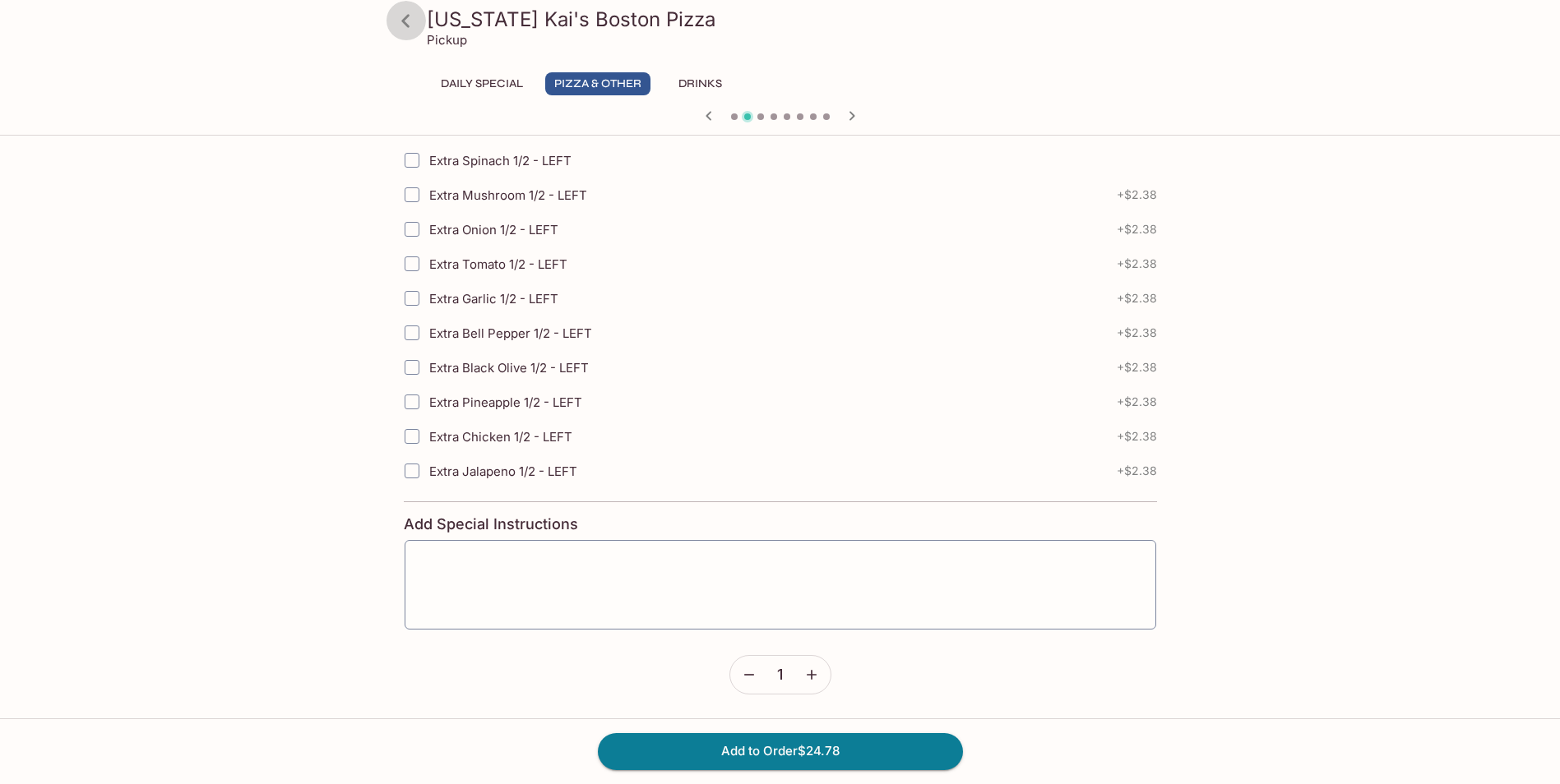
click at [398, 21] on icon at bounding box center [406, 21] width 29 height 29
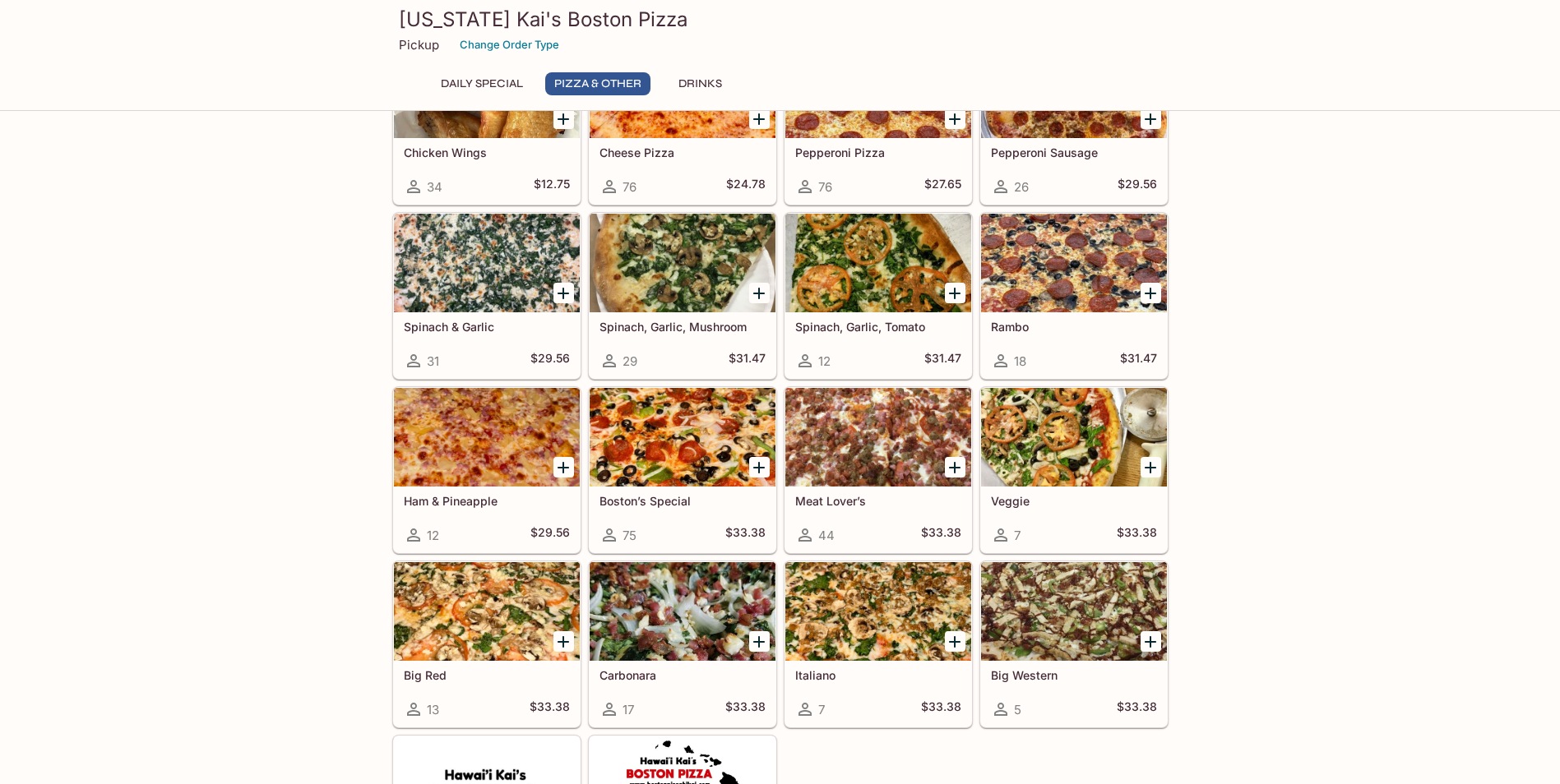
scroll to position [411, 0]
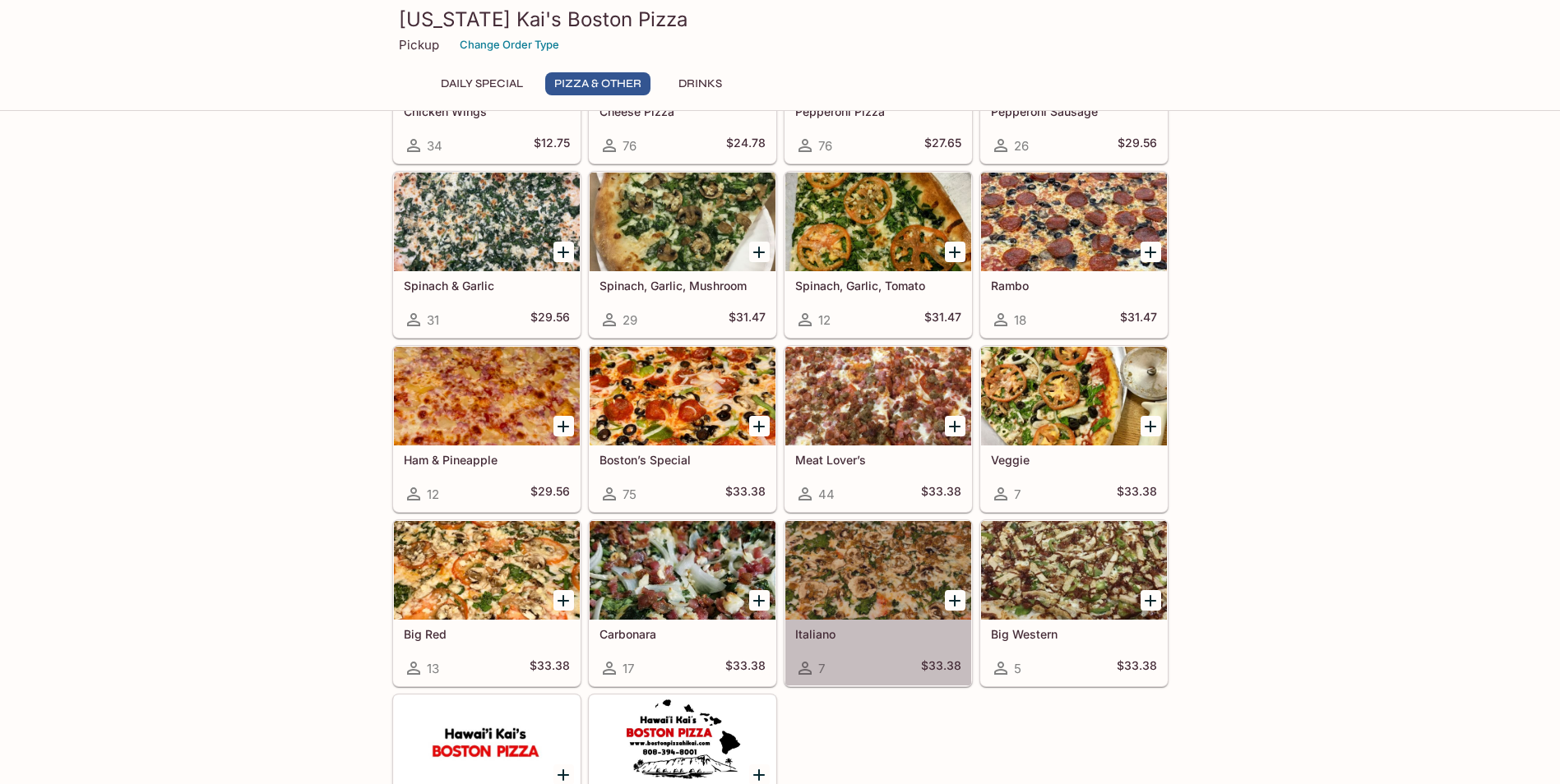
click at [818, 625] on div "Italiano 7 $33.38" at bounding box center [878, 653] width 186 height 66
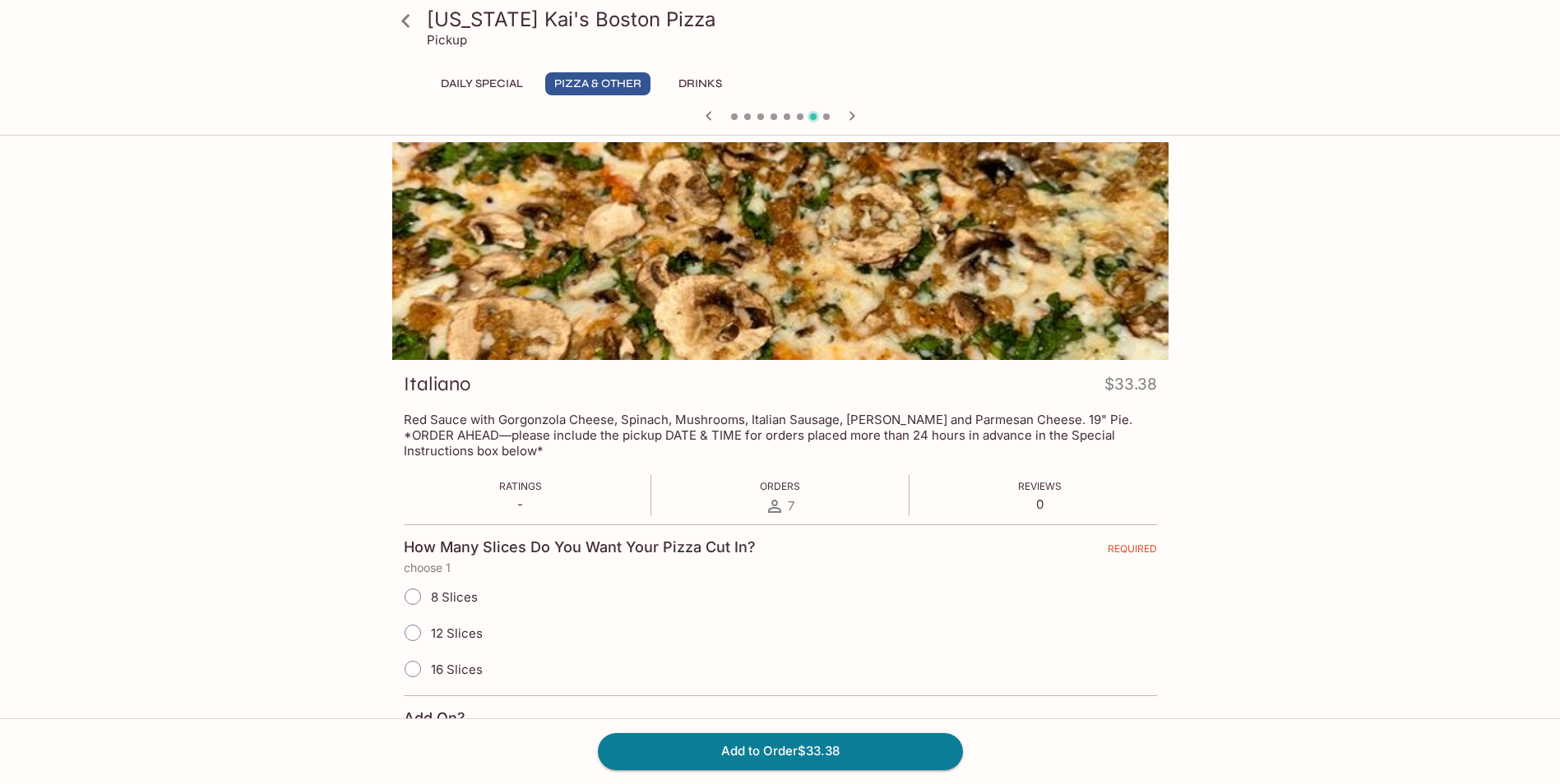
scroll to position [142, 0]
